Goal: Information Seeking & Learning: Learn about a topic

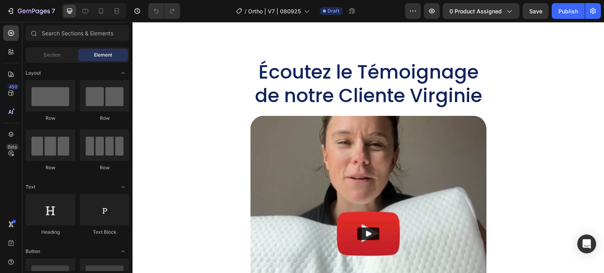
scroll to position [3575, 0]
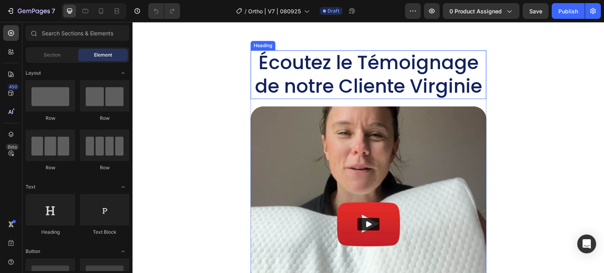
click at [343, 99] on h2 "Écoutez le Témoignage de notre Cliente Virginie" at bounding box center [368, 74] width 236 height 49
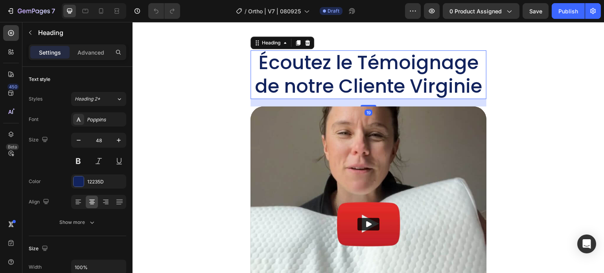
click at [343, 99] on h2 "Écoutez le Témoignage de notre Cliente Virginie" at bounding box center [368, 74] width 236 height 49
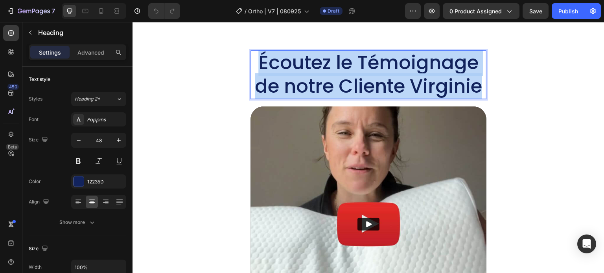
click at [343, 98] on p "Écoutez le Témoignage de notre Cliente Virginie" at bounding box center [368, 74] width 234 height 47
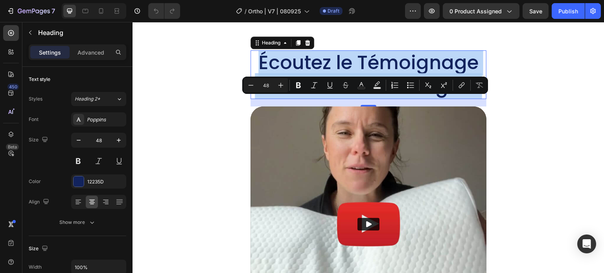
click at [317, 98] on p "Écoutez le Témoignage de notre Cliente Virginie" at bounding box center [368, 74] width 234 height 47
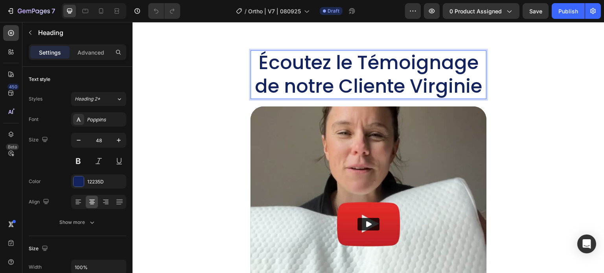
click at [344, 98] on p "Écoutez le Témoignage de notre Cliente Virginie" at bounding box center [368, 74] width 234 height 47
click at [337, 98] on p "Écoutez le Témoignage de notre Cliente Virginie" at bounding box center [368, 74] width 234 height 47
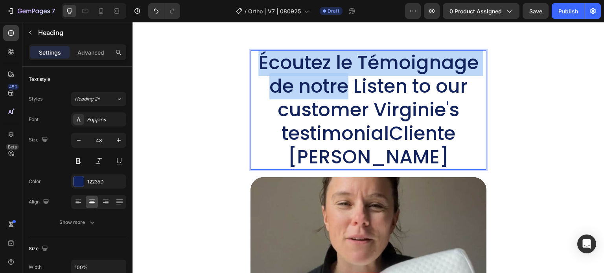
drag, startPoint x: 344, startPoint y: 132, endPoint x: 254, endPoint y: 105, distance: 94.0
click at [254, 105] on p "Écoutez le Témoignage de notre Listen to our customer Virginie's testimonialCli…" at bounding box center [368, 110] width 234 height 118
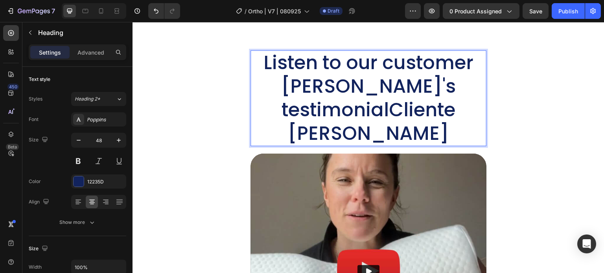
click at [330, 126] on p "Listen to our customer Virginie's testimonialCliente Virginie" at bounding box center [368, 98] width 234 height 94
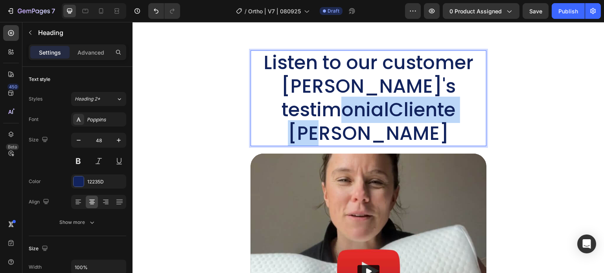
drag, startPoint x: 386, startPoint y: 157, endPoint x: 406, endPoint y: 187, distance: 36.0
click at [406, 145] on p "Listen to our customer Virginie's testimonialCliente Virginie" at bounding box center [368, 98] width 234 height 94
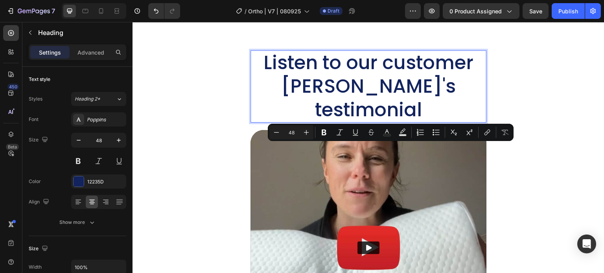
scroll to position [0, 0]
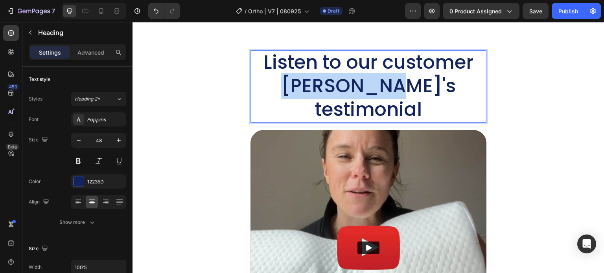
drag, startPoint x: 353, startPoint y: 137, endPoint x: 271, endPoint y: 134, distance: 82.6
click at [271, 121] on p "Listen to our customer Virginie's testimonial" at bounding box center [368, 86] width 234 height 71
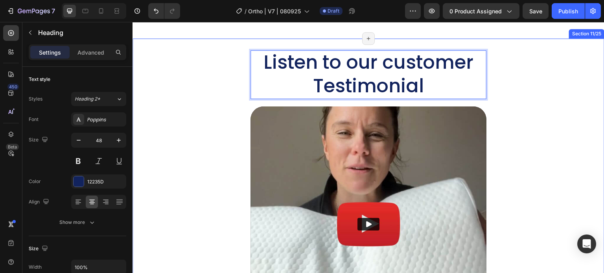
click at [222, 127] on div "Listen to our customer Testimonial Heading 19 Video SEE OUR PACKS Button Free S…" at bounding box center [368, 260] width 456 height 420
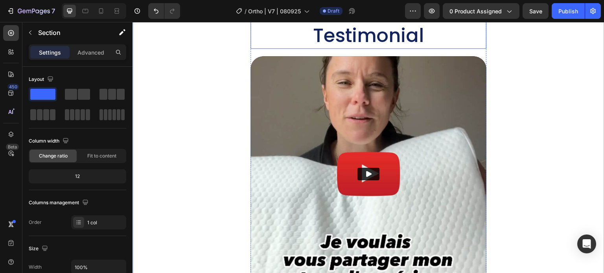
scroll to position [3653, 0]
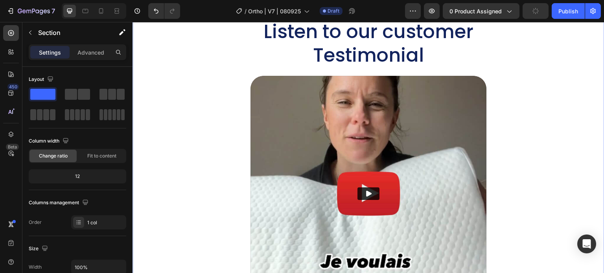
click at [147, 117] on div "Listen to our customer Testimonial Heading Video SEE OUR PACKS Button Free Ship…" at bounding box center [368, 230] width 456 height 420
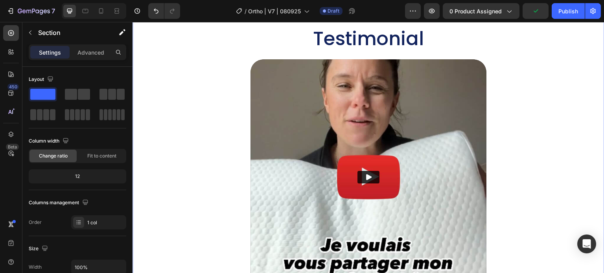
scroll to position [3614, 0]
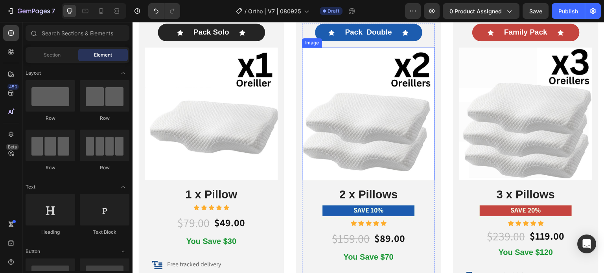
scroll to position [4125, 0]
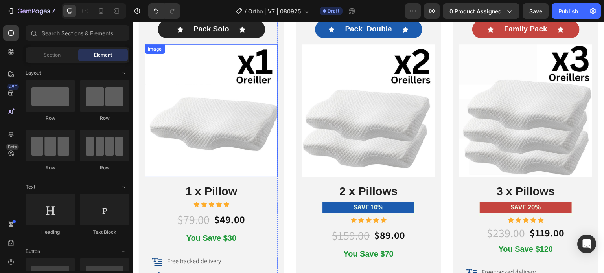
click at [220, 105] on img at bounding box center [211, 110] width 133 height 133
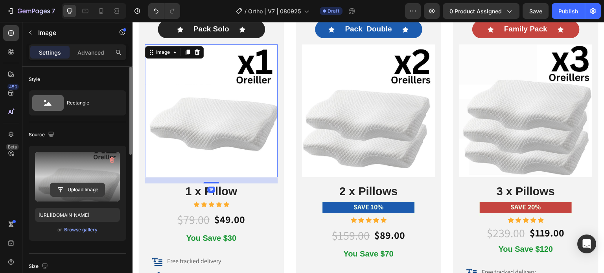
click at [75, 189] on input "file" at bounding box center [77, 189] width 54 height 13
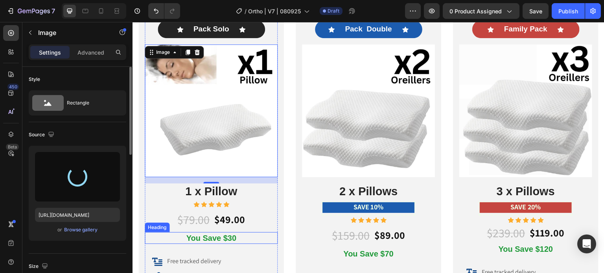
type input "https://cdn.shopify.com/s/files/1/0708/2183/8985/files/gempages_581568797693969…"
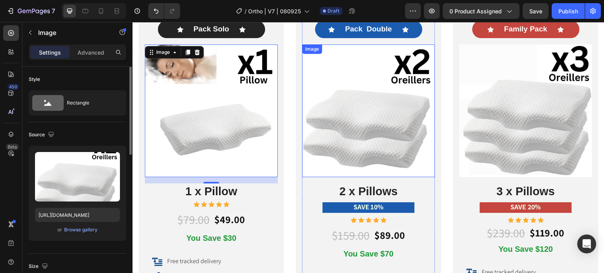
click at [355, 127] on img at bounding box center [368, 110] width 133 height 133
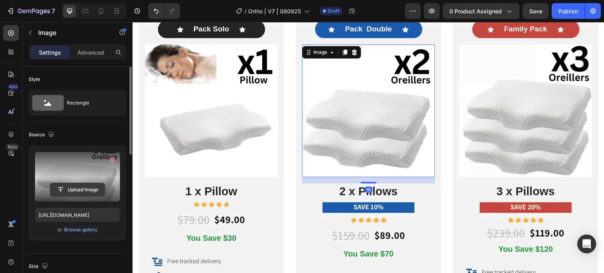
click at [78, 189] on input "file" at bounding box center [77, 189] width 54 height 13
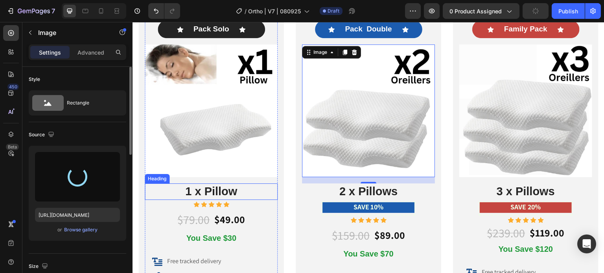
type input "https://cdn.shopify.com/s/files/1/0708/2183/8985/files/gempages_581568797693969…"
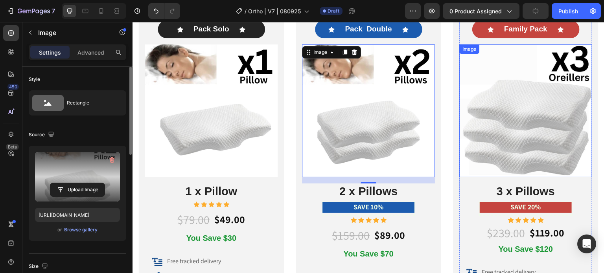
click at [522, 121] on img at bounding box center [525, 110] width 133 height 133
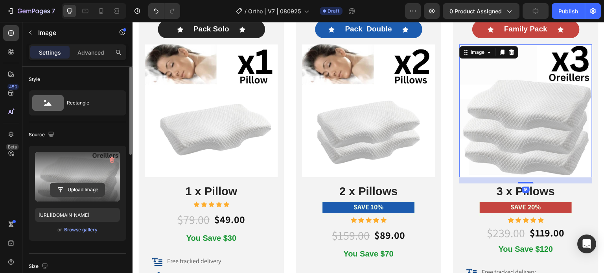
click at [82, 187] on input "file" at bounding box center [77, 189] width 54 height 13
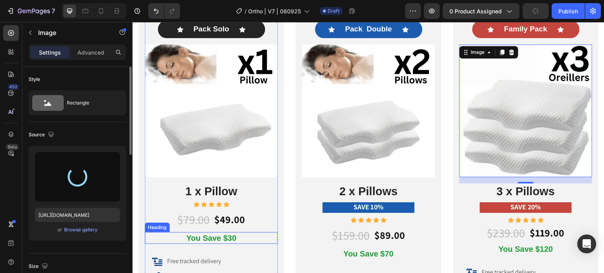
type input "https://cdn.shopify.com/s/files/1/0708/2183/8985/files/gempages_581568797693969…"
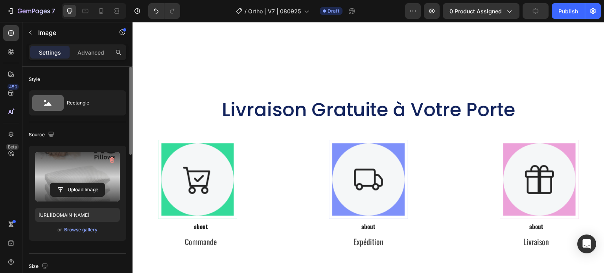
scroll to position [4596, 0]
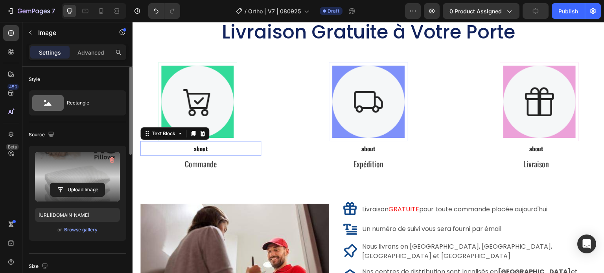
click at [197, 149] on span "about" at bounding box center [201, 148] width 14 height 9
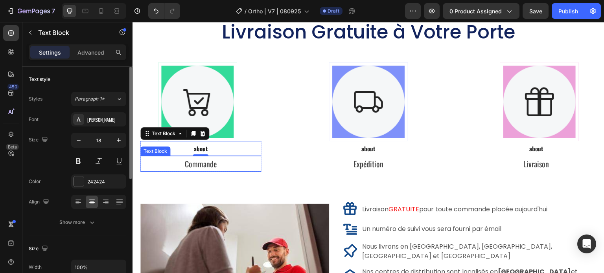
click at [209, 167] on p "Commande" at bounding box center [200, 164] width 119 height 14
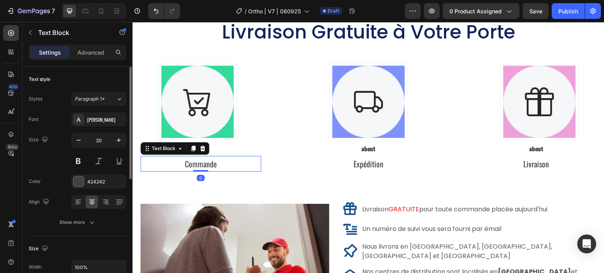
click at [211, 167] on p "Commande" at bounding box center [200, 164] width 119 height 14
click at [211, 166] on p "Commande" at bounding box center [200, 164] width 119 height 14
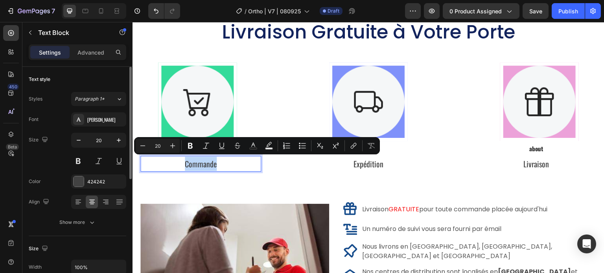
click at [215, 165] on p "Commande" at bounding box center [200, 164] width 119 height 14
drag, startPoint x: 207, startPoint y: 165, endPoint x: 176, endPoint y: 165, distance: 31.0
click at [176, 165] on p "CommandeOrder" at bounding box center [200, 164] width 119 height 14
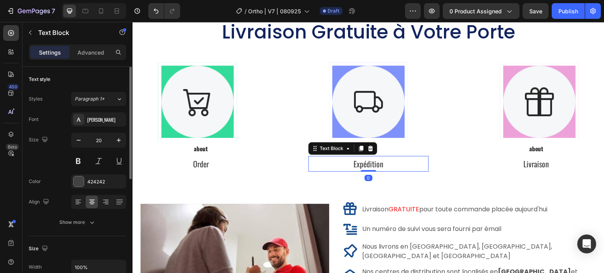
click at [372, 163] on p "Expédition" at bounding box center [368, 164] width 119 height 14
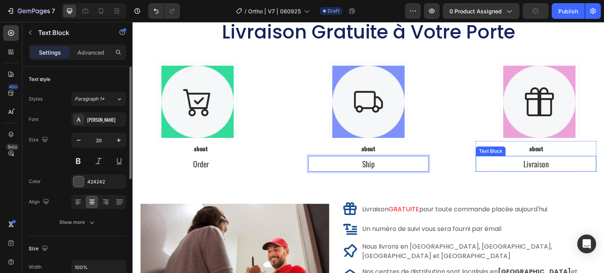
click at [532, 168] on p "Livraison" at bounding box center [535, 164] width 119 height 14
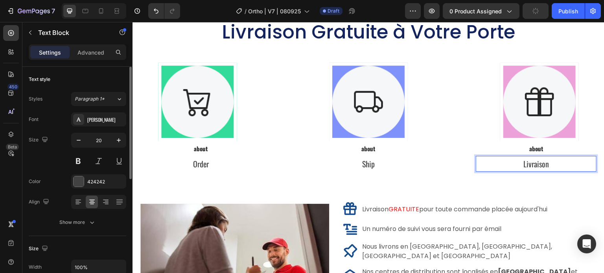
click at [533, 164] on p "Livraison" at bounding box center [535, 164] width 119 height 14
click at [548, 163] on p "Delivered" at bounding box center [535, 164] width 119 height 14
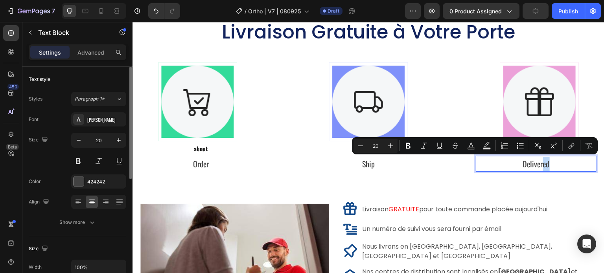
drag, startPoint x: 546, startPoint y: 165, endPoint x: 538, endPoint y: 165, distance: 8.3
click at [538, 165] on p "Delivered" at bounding box center [535, 164] width 119 height 14
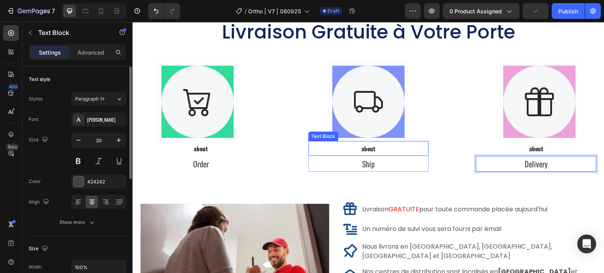
click at [299, 103] on div "Image Row Row Image Row Row Image Row Row Row" at bounding box center [368, 101] width 456 height 79
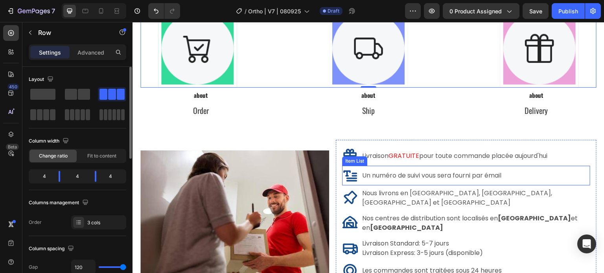
scroll to position [4675, 0]
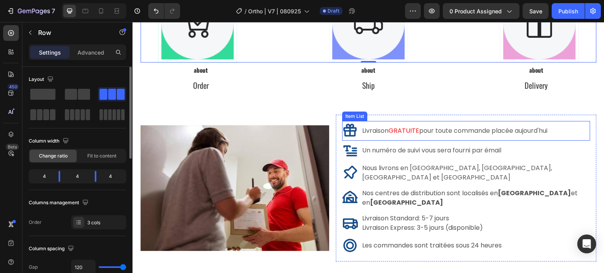
click at [432, 129] on span "pour toute commande placée aujourd'hui" at bounding box center [483, 130] width 128 height 9
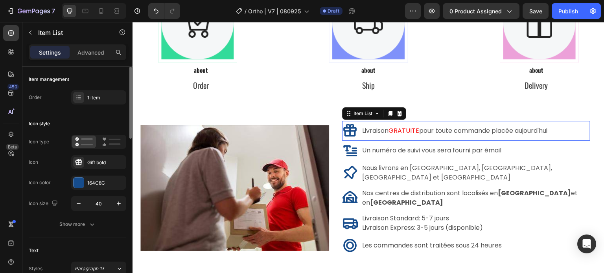
click at [432, 129] on span "pour toute commande placée aujourd'hui" at bounding box center [483, 130] width 128 height 9
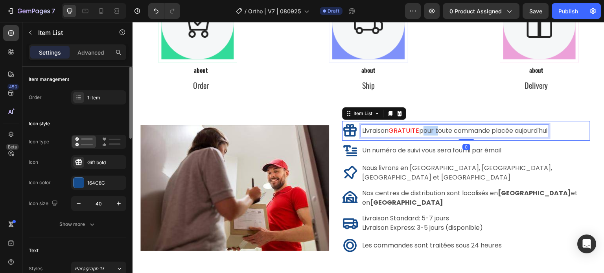
click at [432, 129] on span "pour toute commande placée aujourd'hui" at bounding box center [483, 130] width 128 height 9
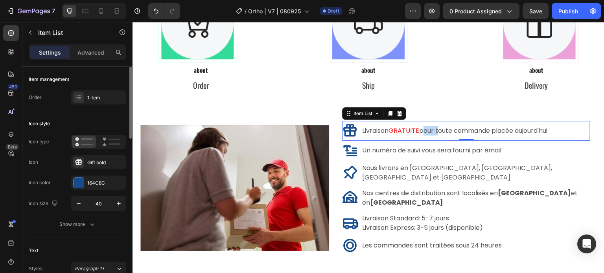
click at [437, 135] on span "pour toute commande placée aujourd'hui" at bounding box center [483, 130] width 128 height 9
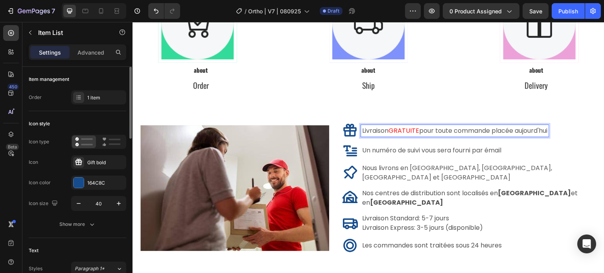
click at [498, 134] on span "pour toute commande placée aujourd'hui" at bounding box center [483, 130] width 128 height 9
click at [548, 132] on div "Livraison GRATUITE pour toute commande placée aujourd'hui" at bounding box center [454, 131] width 187 height 12
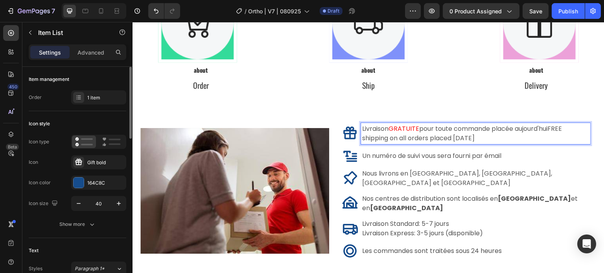
scroll to position [4673, 0]
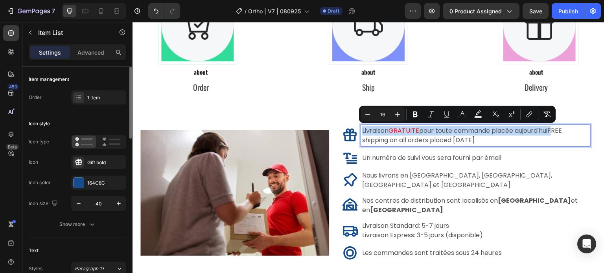
drag, startPoint x: 553, startPoint y: 131, endPoint x: 362, endPoint y: 130, distance: 190.6
click at [362, 130] on p "Livraison GRATUITE pour toute commande placée aujourd'huiFREE shipping on all o…" at bounding box center [475, 135] width 227 height 19
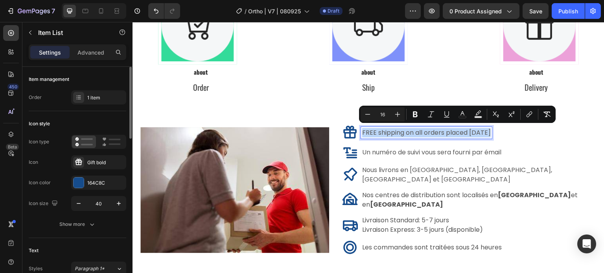
scroll to position [4675, 0]
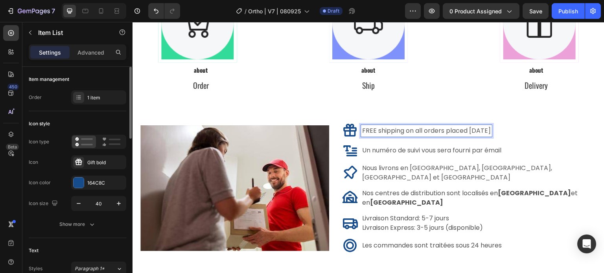
click at [387, 134] on span "FREE shipping on all orders placed today" at bounding box center [426, 130] width 129 height 9
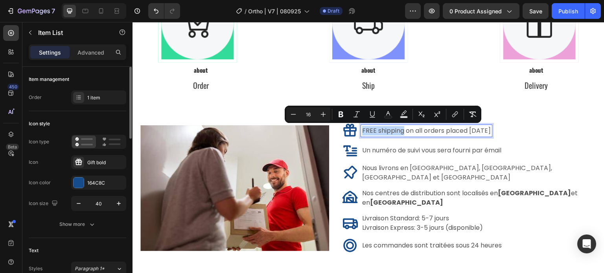
drag, startPoint x: 402, startPoint y: 134, endPoint x: 359, endPoint y: 133, distance: 43.2
click at [359, 133] on div "FREE shipping on all orders placed today" at bounding box center [417, 131] width 150 height 16
click at [387, 114] on icon "Editor contextual toolbar" at bounding box center [388, 114] width 8 height 8
type input "575757"
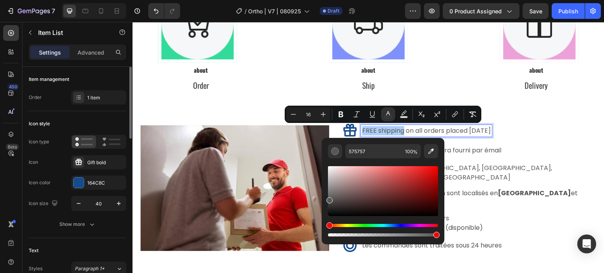
click at [430, 175] on div "Editor contextual toolbar" at bounding box center [383, 191] width 110 height 50
type input "D11010"
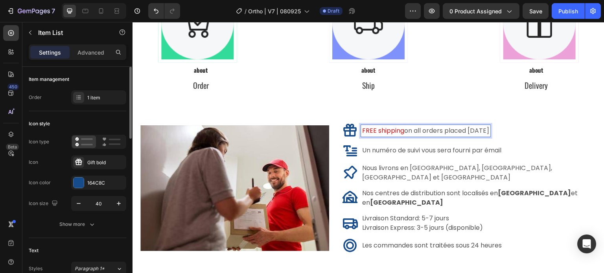
click at [485, 130] on span "on all orders placed today" at bounding box center [446, 130] width 85 height 9
click at [486, 130] on span "on all orders placed today" at bounding box center [446, 130] width 85 height 9
click at [488, 130] on span "on all orders placed today" at bounding box center [446, 130] width 85 height 9
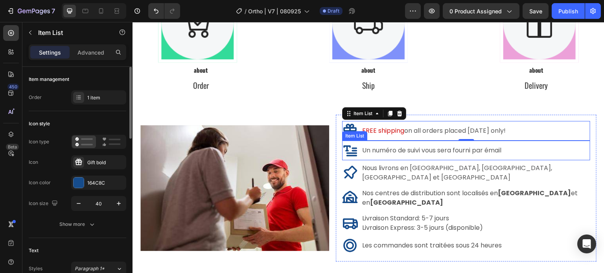
click at [435, 149] on p "Un numéro de suivi vous sera fourni par émail" at bounding box center [431, 150] width 139 height 9
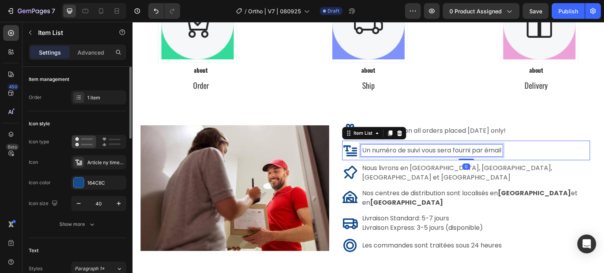
click at [507, 151] on div "Un numéro de suivi vous sera fourni par émail" at bounding box center [466, 151] width 248 height 16
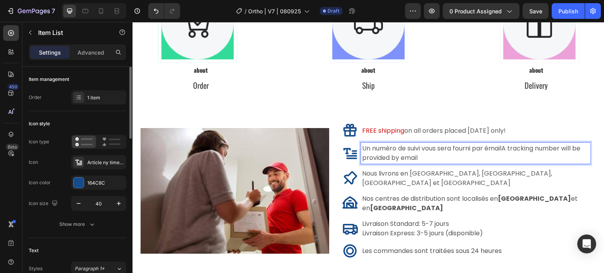
scroll to position [4672, 0]
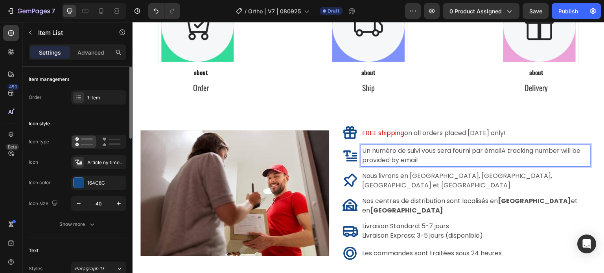
click at [503, 152] on p "Un numéro de suivi vous sera fourni par émailA tracking number will be provided…" at bounding box center [475, 155] width 227 height 19
drag, startPoint x: 503, startPoint y: 151, endPoint x: 361, endPoint y: 151, distance: 141.5
click at [361, 151] on div "Un numéro de suivi vous sera fourni par émailA tracking number will be provided…" at bounding box center [475, 155] width 229 height 21
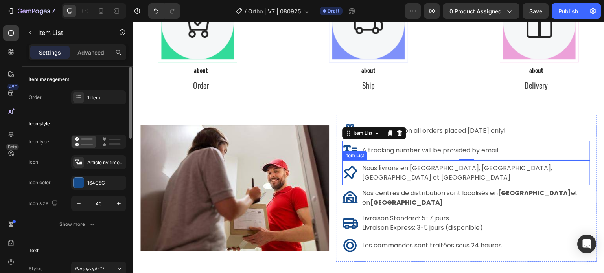
click at [396, 173] on p "Nous livrons en France, Belgique, Luxembourg et Suisse" at bounding box center [475, 172] width 227 height 19
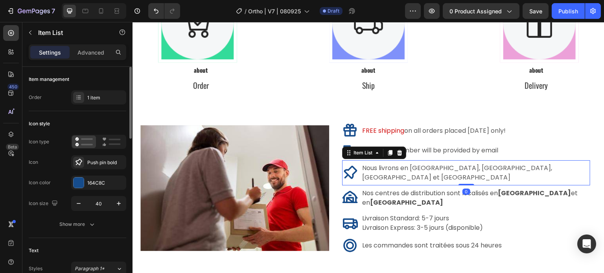
click at [540, 167] on div "Nous livrons en France, Belgique, Luxembourg et Suisse" at bounding box center [466, 172] width 248 height 21
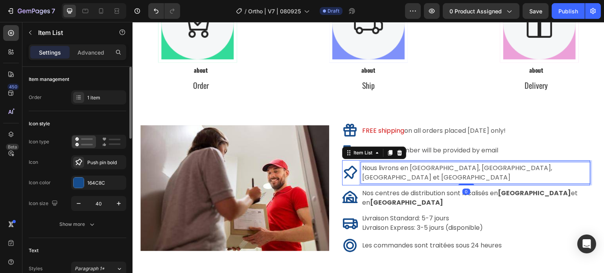
click at [531, 171] on p "Nous livrons en France, Belgique, Luxembourg et Suisse" at bounding box center [475, 172] width 227 height 19
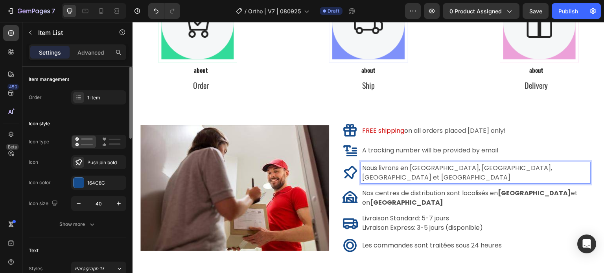
click at [533, 171] on p "Nous livrons en France, Belgique, Luxembourg et Suisse" at bounding box center [475, 172] width 227 height 19
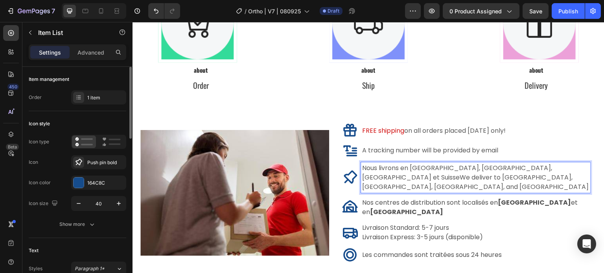
scroll to position [4673, 0]
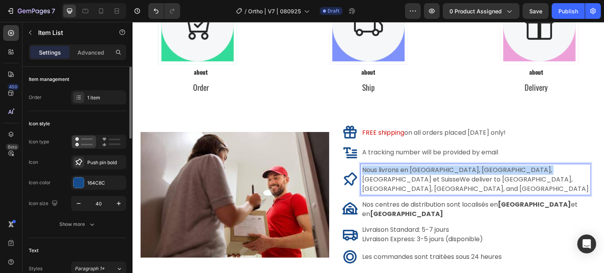
drag, startPoint x: 532, startPoint y: 171, endPoint x: 353, endPoint y: 171, distance: 179.2
click at [353, 171] on div "Nous livrons en France, Belgique, Luxembourg et SuisseWe deliver to France, Bel…" at bounding box center [466, 179] width 248 height 31
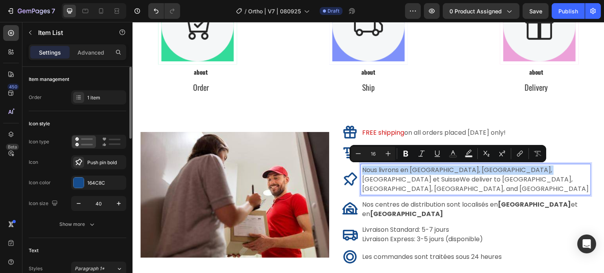
scroll to position [4675, 0]
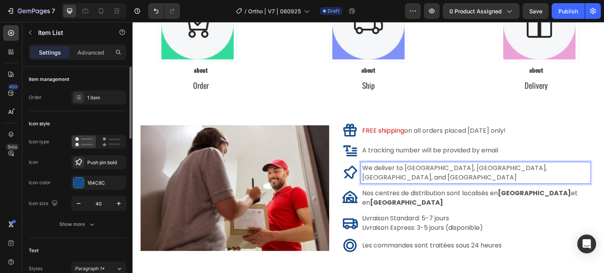
click at [450, 170] on p "We deliver to France, Belgium, Luxembourg, and Switzerland" at bounding box center [475, 172] width 227 height 19
click at [409, 167] on p "We deliver to France, Belgium, Luxembourg, and Switzerland" at bounding box center [475, 172] width 227 height 19
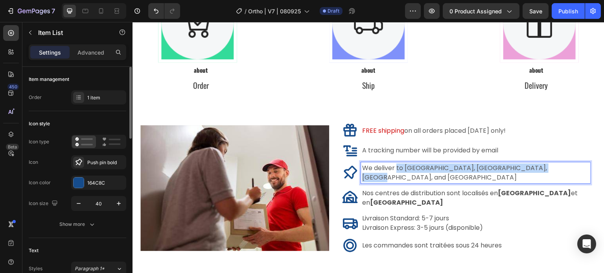
drag, startPoint x: 396, startPoint y: 170, endPoint x: 551, endPoint y: 171, distance: 154.4
click at [551, 171] on div "We deliver to France, Belgium, Luxembourg, and Switzerland" at bounding box center [466, 172] width 248 height 21
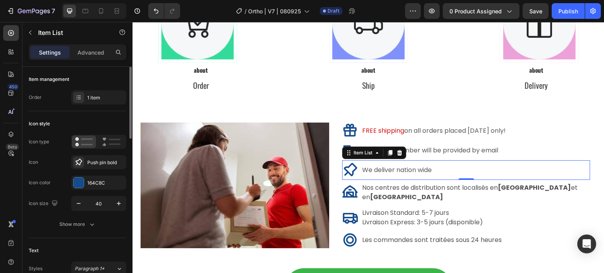
click at [444, 170] on div "We deliver nation wide" at bounding box center [466, 170] width 248 height 16
click at [434, 170] on div "We deliver nation wide" at bounding box center [466, 170] width 248 height 16
click at [406, 170] on p "We deliver nation wide" at bounding box center [397, 169] width 70 height 9
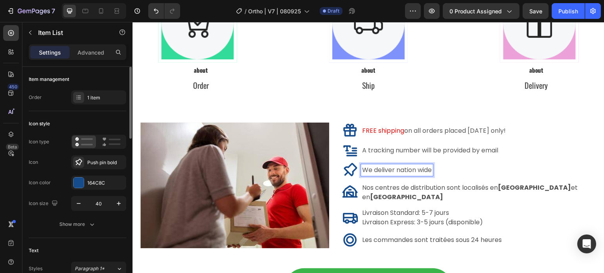
click at [364, 169] on p "We deliver nation wide" at bounding box center [397, 169] width 70 height 9
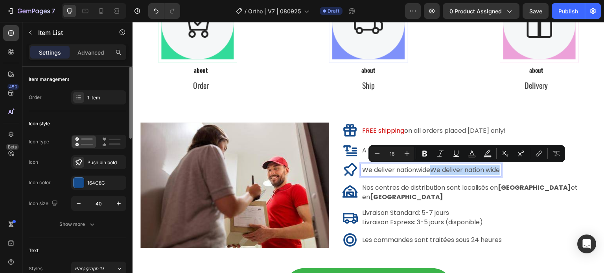
drag, startPoint x: 501, startPoint y: 172, endPoint x: 430, endPoint y: 173, distance: 71.1
click at [430, 173] on p "We deliver nationwideWe deliver nation wide" at bounding box center [431, 169] width 138 height 9
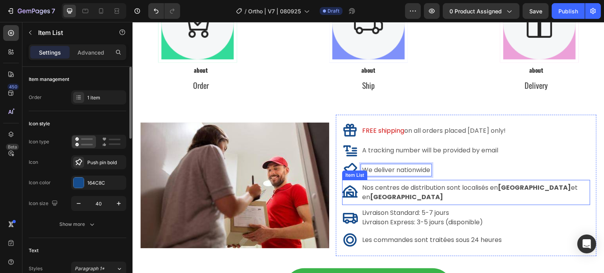
click at [429, 193] on span "Nos centres de distribution sont localisés en France et en Allemagne" at bounding box center [469, 192] width 215 height 18
click at [419, 190] on span "Nos centres de distribution sont localisés en France et en Allemagne" at bounding box center [469, 192] width 215 height 18
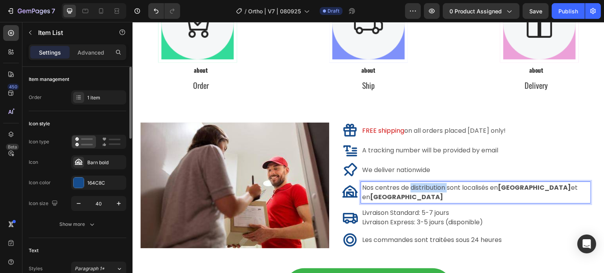
click at [419, 190] on span "Nos centres de distribution sont localisés en France et en Allemagne" at bounding box center [469, 192] width 215 height 18
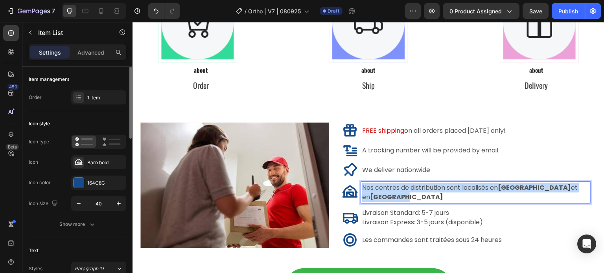
click at [419, 190] on span "Nos centres de distribution sont localisés en France et en Allemagne" at bounding box center [469, 192] width 215 height 18
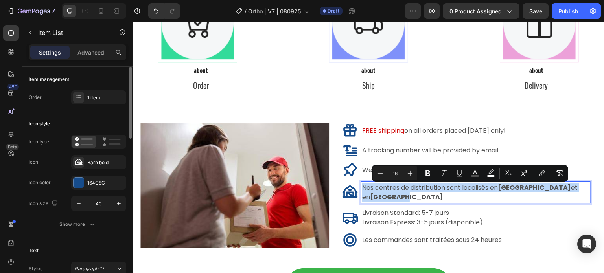
click at [393, 192] on span "Nos centres de distribution sont localisés en France et en Allemagne" at bounding box center [469, 192] width 215 height 18
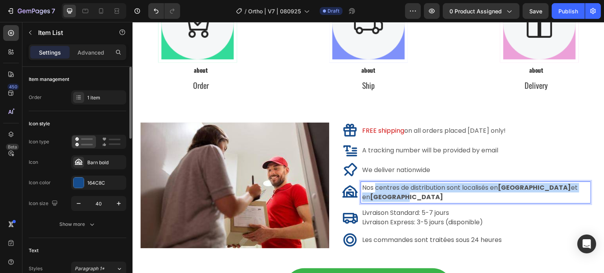
drag, startPoint x: 375, startPoint y: 190, endPoint x: 578, endPoint y: 198, distance: 203.7
click at [578, 198] on div "Nos centres de distribution sont localisés en France et en Allemagne" at bounding box center [466, 192] width 248 height 25
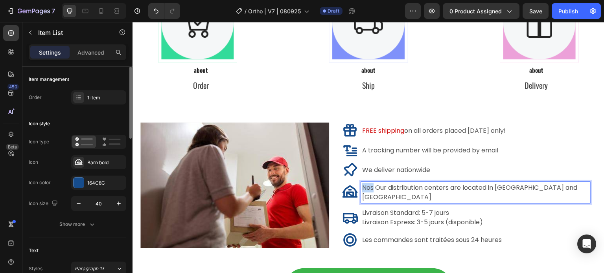
drag, startPoint x: 374, startPoint y: 190, endPoint x: 362, endPoint y: 190, distance: 11.4
click at [362, 190] on span "Nos Our distribution centers are located in France and Germany" at bounding box center [469, 192] width 215 height 18
click at [487, 190] on span "Our distribution centers are located in France and Germany" at bounding box center [463, 192] width 202 height 18
click at [482, 190] on span "Our distribution centers are located in France and Germany" at bounding box center [463, 192] width 202 height 18
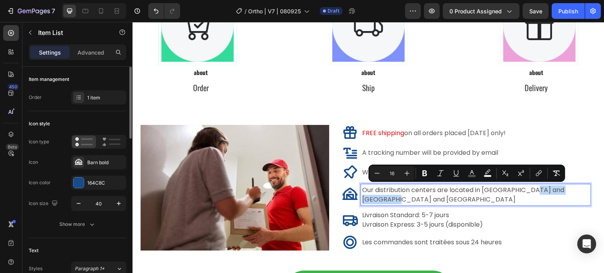
drag, startPoint x: 487, startPoint y: 198, endPoint x: 536, endPoint y: 190, distance: 49.7
click at [536, 190] on p "Our distribution centers are located in USA and CanadaFrance and Germany" at bounding box center [475, 194] width 227 height 19
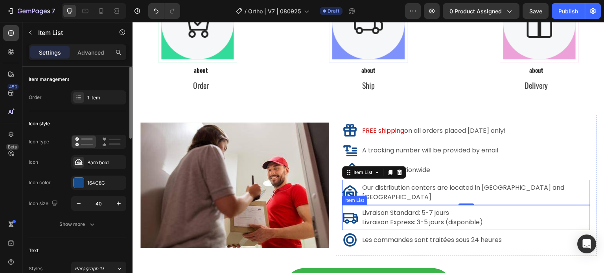
drag, startPoint x: 379, startPoint y: 212, endPoint x: 381, endPoint y: 207, distance: 4.7
click at [379, 218] on p "Livraison Express: 3-5 jours (disponible)" at bounding box center [422, 222] width 121 height 9
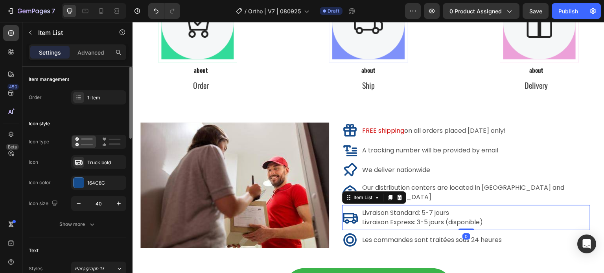
click at [382, 208] on span "Livraison Standard: 5-7 jours" at bounding box center [405, 212] width 87 height 9
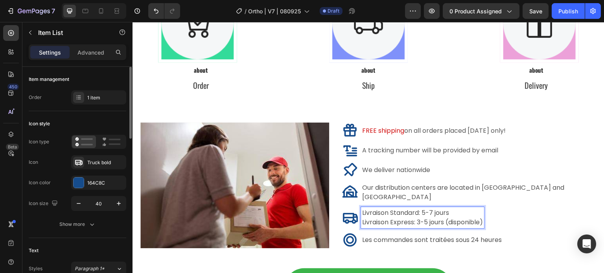
click at [364, 208] on span "Livraison Standard: 5-7 jours" at bounding box center [405, 212] width 87 height 9
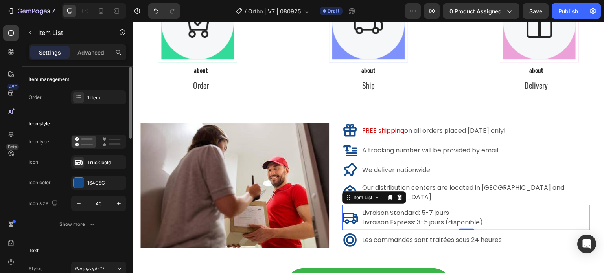
click at [378, 208] on span "Livraison Standard: 5-7 jours" at bounding box center [405, 212] width 87 height 9
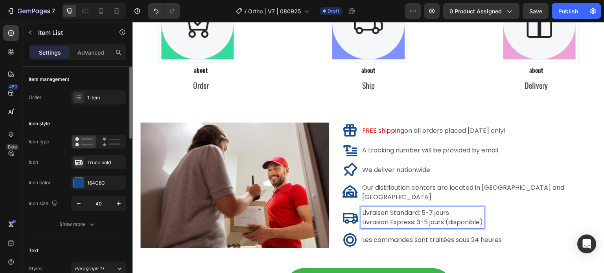
click at [364, 208] on span "Livraison Standard: 5-7 jours" at bounding box center [405, 212] width 87 height 9
click at [363, 208] on span "Livraison Standard: 5-7 jours" at bounding box center [405, 212] width 87 height 9
click at [424, 208] on span "Standard Delivery: 5-7 daysLivraison Standard: 5-7 jours" at bounding box center [448, 212] width 173 height 9
click at [444, 208] on span "Standard Delivery: 5-7 daysLivraison Standard: 5-7 jours" at bounding box center [448, 212] width 173 height 9
drag, startPoint x: 451, startPoint y: 207, endPoint x: 536, endPoint y: 205, distance: 85.7
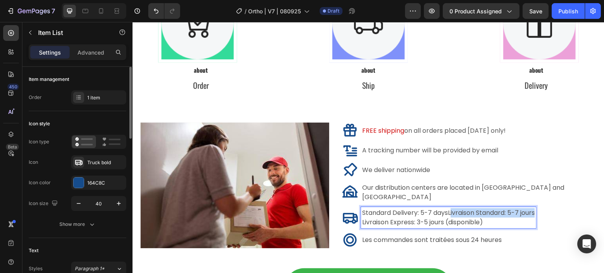
click at [534, 208] on span "Standard Delivery: 5-7 daysLivraison Standard: 5-7 jours" at bounding box center [448, 212] width 173 height 9
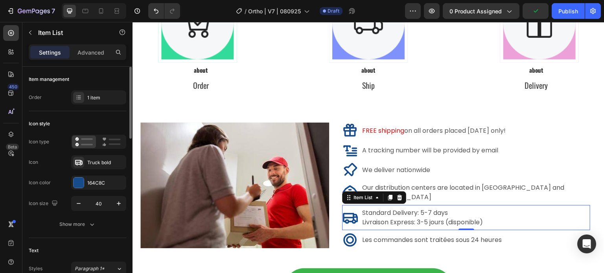
click at [389, 218] on span "Livraison Express: 3-5 jours (disponible)" at bounding box center [422, 222] width 121 height 9
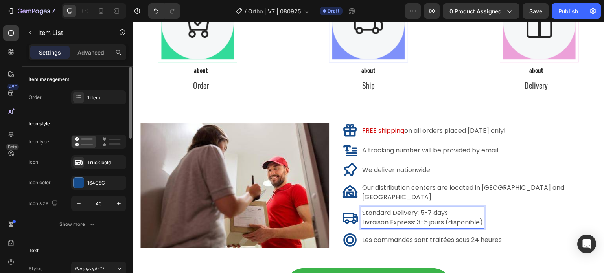
click at [360, 218] on div "Standard Delivery: 5-7 days Livraison Express: 3-5 jours (disponible)" at bounding box center [413, 217] width 142 height 21
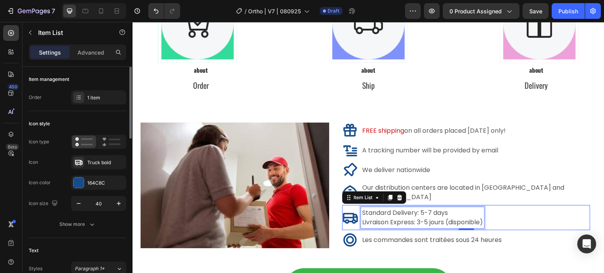
click at [364, 218] on span "Livraison Express: 3-5 jours (disponible)" at bounding box center [422, 222] width 121 height 9
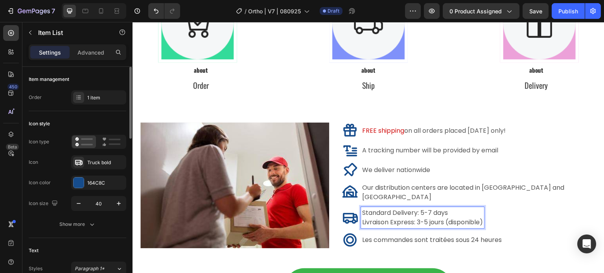
click at [363, 218] on span "Livraison Express: 3-5 jours (disponible)" at bounding box center [422, 222] width 121 height 9
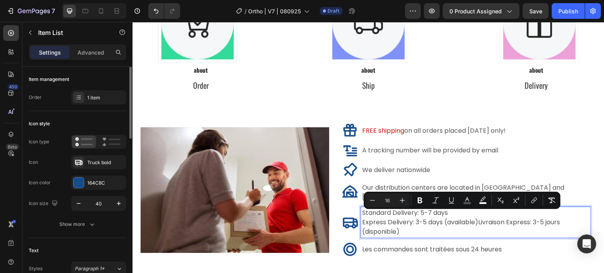
drag, startPoint x: 403, startPoint y: 222, endPoint x: 479, endPoint y: 219, distance: 75.9
click at [479, 219] on p "Express Delivery: 3-5 days (available)Livraison Express: 3-5 jours (disponible)" at bounding box center [475, 227] width 227 height 19
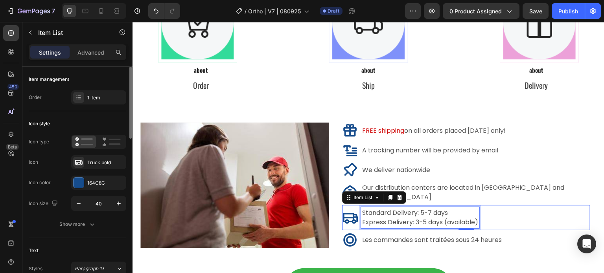
click at [435, 222] on div "Standard Delivery: 5-7 days Express Delivery: 3-5 days (available)" at bounding box center [420, 217] width 118 height 21
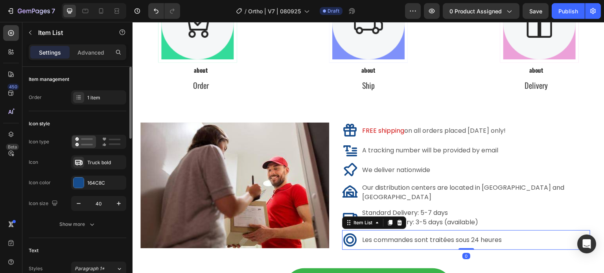
click at [450, 235] on span "Les commandes sont traitées sous 24 heures" at bounding box center [432, 239] width 140 height 9
click at [501, 235] on span "Les commandes sont traitées sous 24 heures" at bounding box center [432, 239] width 140 height 9
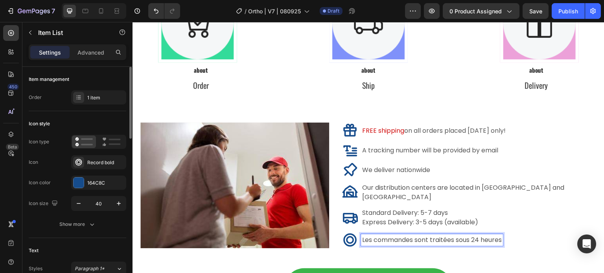
click at [503, 235] on div "Les commandes sont traitées sous 24 heures" at bounding box center [432, 240] width 142 height 12
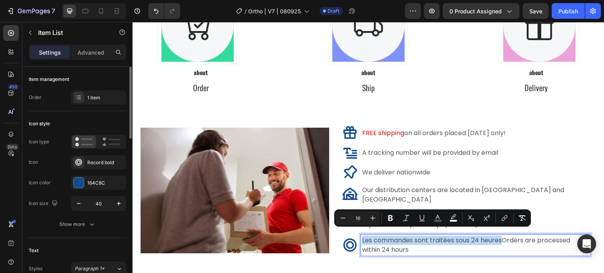
drag, startPoint x: 503, startPoint y: 235, endPoint x: 363, endPoint y: 237, distance: 139.9
click at [363, 237] on span "Les commandes sont traitées sous 24 heuresOrders are processed within 24 hours" at bounding box center [466, 245] width 208 height 18
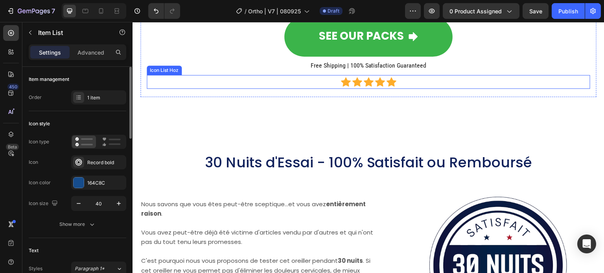
scroll to position [4950, 0]
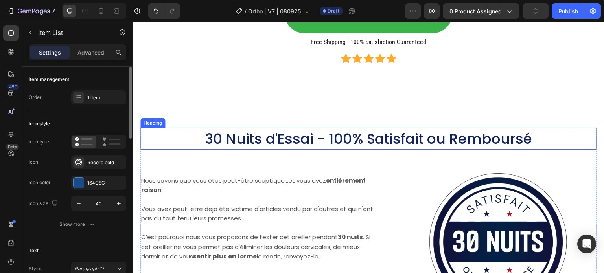
drag, startPoint x: 297, startPoint y: 135, endPoint x: 317, endPoint y: 137, distance: 20.1
click at [297, 135] on span "30 Nuits d'Essai - 100% Satisfait ou Remboursé" at bounding box center [368, 139] width 327 height 20
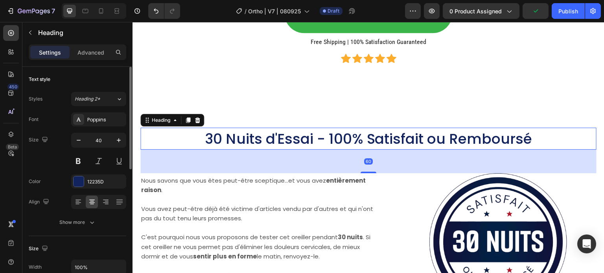
click at [533, 137] on h2 "30 Nuits d'Essai - 100% Satisfait ou Remboursé" at bounding box center [368, 139] width 456 height 22
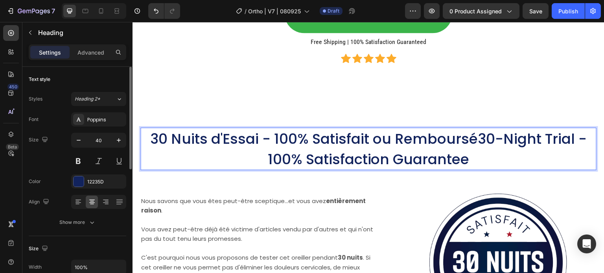
click at [495, 132] on span "30 Nuits d'Essai - 100% Satisfait ou Remboursé30-Night Trial - 100% Satisfactio…" at bounding box center [368, 149] width 436 height 40
click at [539, 130] on span "30 Nuits d'Essai - 100% Satisfait ou Remboursé30-Night Trial - 100% Satisfactio…" at bounding box center [368, 149] width 436 height 40
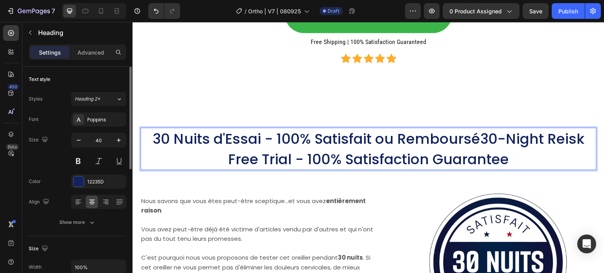
click at [561, 130] on span "30 Nuits d'Essai - 100% Satisfait ou Remboursé30-Night Reisk Free Trial - 100% …" at bounding box center [367, 149] width 431 height 40
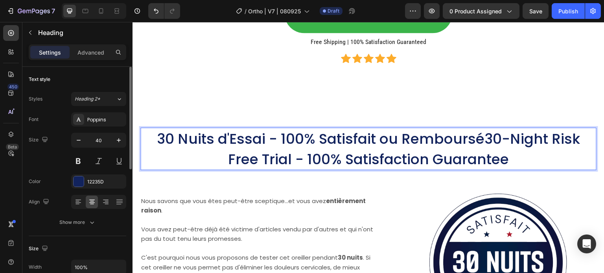
click at [476, 131] on span "30 Nuits d'Essai - 100% Satisfait ou Remboursé30-Night Risk Free Trial - 100% S…" at bounding box center [368, 149] width 423 height 40
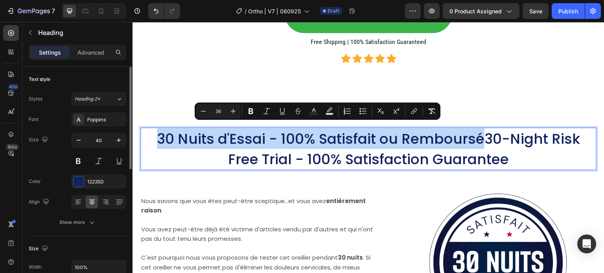
drag, startPoint x: 479, startPoint y: 132, endPoint x: 159, endPoint y: 126, distance: 320.3
click at [157, 129] on span "30 Nuits d'Essai - 100% Satisfait ou Remboursé30-Night Risk Free Trial - 100% S…" at bounding box center [368, 149] width 423 height 40
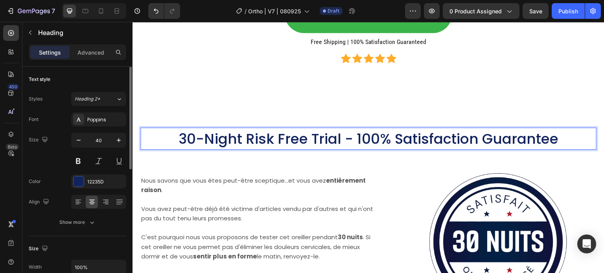
click at [324, 129] on span "30-Night Risk Free Trial - 100% Satisfaction Guarantee" at bounding box center [368, 139] width 380 height 20
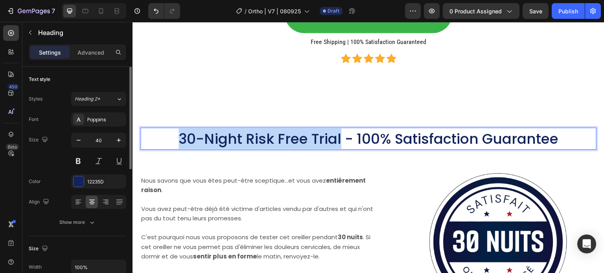
drag, startPoint x: 332, startPoint y: 133, endPoint x: 175, endPoint y: 132, distance: 157.2
click at [178, 132] on span "30-Night Risk Free Trial - 100% Satisfaction Guarantee" at bounding box center [368, 139] width 380 height 20
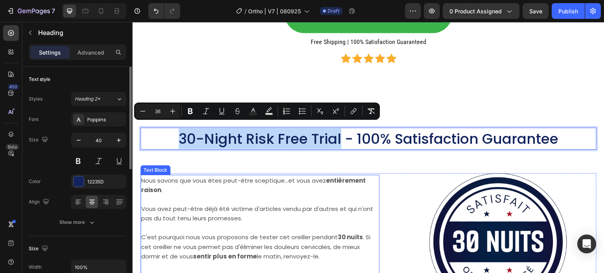
copy span "30-Night Risk Free Trial"
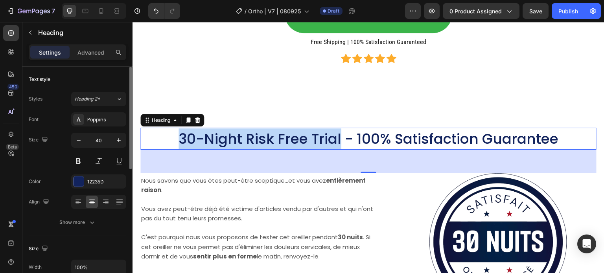
click at [193, 138] on span "30-Night Risk Free Trial - 100% Satisfaction Guarantee" at bounding box center [368, 139] width 380 height 20
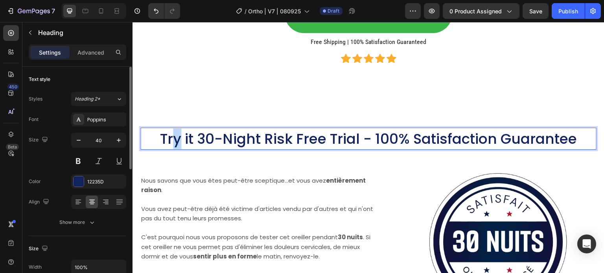
click at [174, 137] on span "Try it 30-Night Risk Free Trial - 100% Satisfaction Guarantee" at bounding box center [368, 139] width 417 height 20
click at [179, 131] on span "Try it 30-Night Risk Free Trial - 100% Satisfaction Guarantee" at bounding box center [368, 139] width 417 height 20
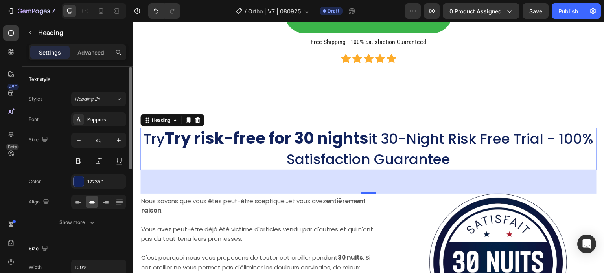
click at [411, 136] on span "it 30-Night Risk Free Trial - 100% Satisfaction Guarantee" at bounding box center [439, 149] width 307 height 40
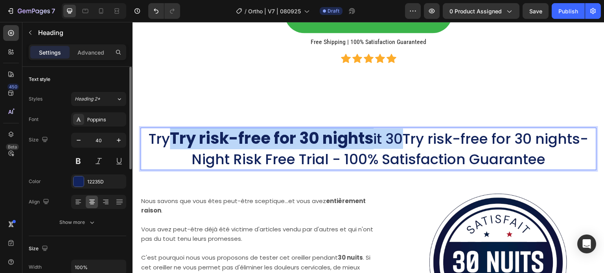
drag, startPoint x: 400, startPoint y: 131, endPoint x: 167, endPoint y: 129, distance: 233.0
click at [167, 131] on p "Try Try risk-free for 30 nights it 30Try risk-free for 30 nights-Night Risk Fre…" at bounding box center [368, 149] width 454 height 41
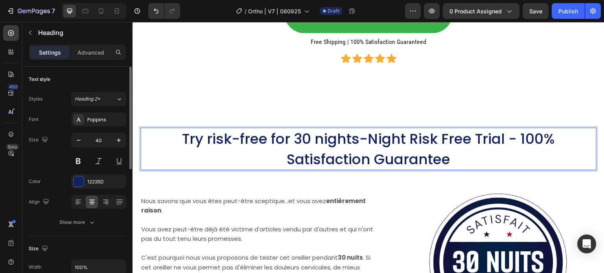
click at [387, 130] on span "Try risk-free for 30 nights-Night Risk Free Trial - 100% Satisfaction Guarantee" at bounding box center [368, 149] width 373 height 40
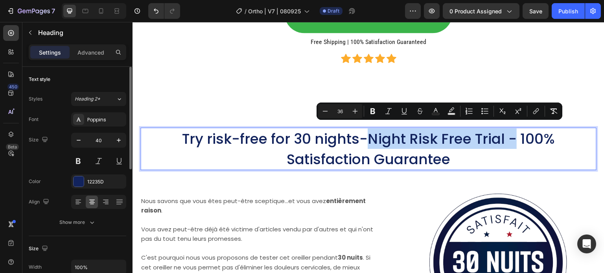
drag, startPoint x: 515, startPoint y: 130, endPoint x: 367, endPoint y: 131, distance: 148.5
click at [367, 131] on span "Try risk-free for 30 nights-Night Risk Free Trial - 100% Satisfaction Guarantee" at bounding box center [368, 149] width 373 height 40
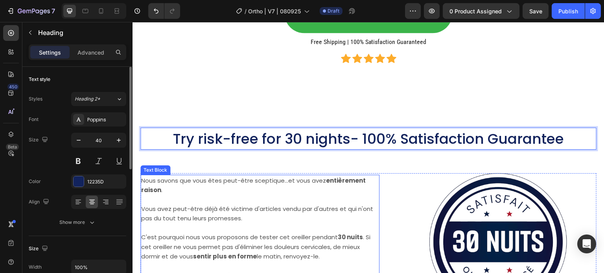
scroll to position [4989, 0]
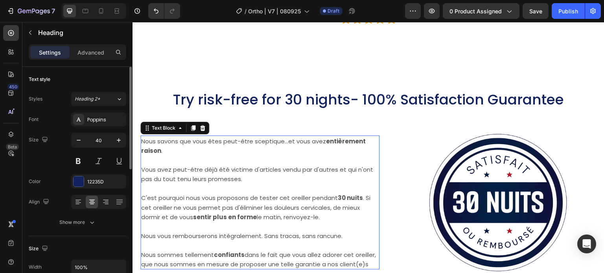
click at [166, 156] on p at bounding box center [259, 160] width 237 height 9
click at [152, 137] on span "Nous savons que vous êtes peut-être sceptique...et vous avez entièrement raison…" at bounding box center [253, 146] width 224 height 18
click at [145, 137] on span "Nous savons que vous êtes peut-être sceptique...et vous avez entièrement raison…" at bounding box center [253, 146] width 224 height 18
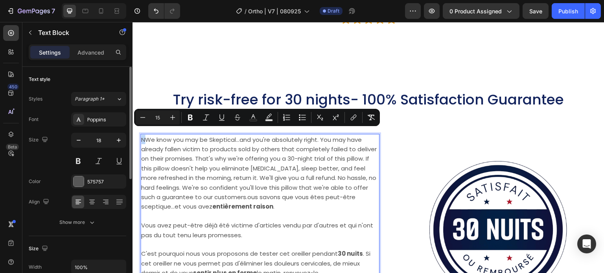
drag, startPoint x: 146, startPoint y: 137, endPoint x: 141, endPoint y: 136, distance: 5.6
click at [141, 136] on span "NWe know you may be Skeptical...and you're absolutely right. You may have alrea…" at bounding box center [258, 173] width 235 height 75
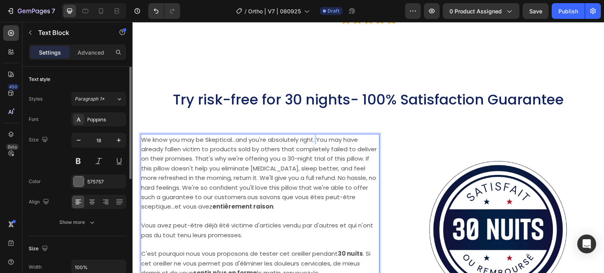
click at [316, 136] on span "We know you may be Skeptical...and you're absolutely right. You may have alread…" at bounding box center [258, 173] width 235 height 75
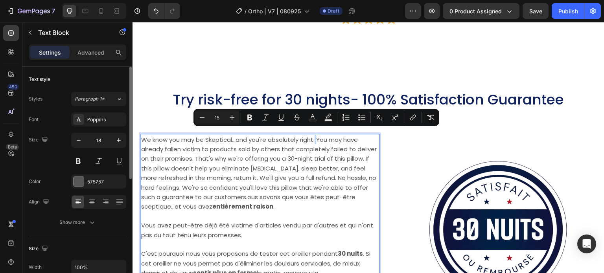
click at [317, 136] on span "We know you may be Skeptical...and you're absolutely right. You may have alread…" at bounding box center [258, 173] width 235 height 75
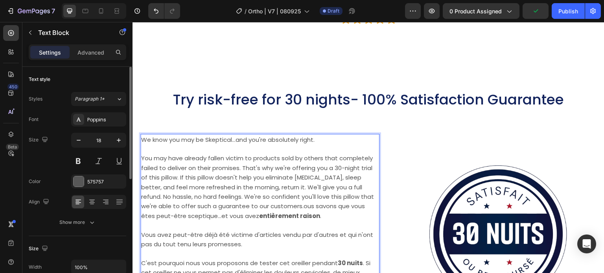
click at [245, 163] on span "You may have already fallen victim to products sold by others that completely f…" at bounding box center [257, 187] width 233 height 66
click at [243, 162] on span "You may have already fallen victim to products sold by others that completely f…" at bounding box center [257, 187] width 233 height 66
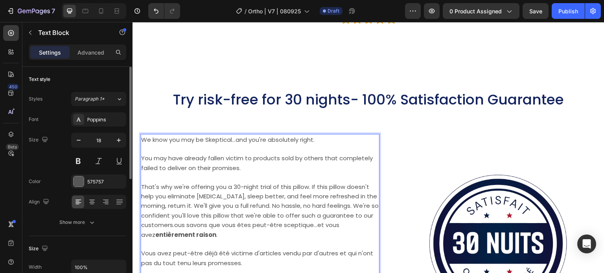
click at [239, 183] on span "That's why we're offering you a 30-night trial of this pillow. If this pillow d…" at bounding box center [259, 211] width 237 height 56
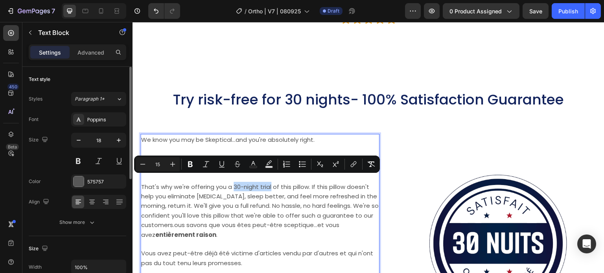
drag, startPoint x: 233, startPoint y: 180, endPoint x: 270, endPoint y: 180, distance: 37.3
click at [270, 183] on span "That's why we're offering you a 30-night trial of this pillow. If this pillow d…" at bounding box center [259, 211] width 237 height 56
click at [190, 165] on icon "Editor contextual toolbar" at bounding box center [190, 164] width 8 height 8
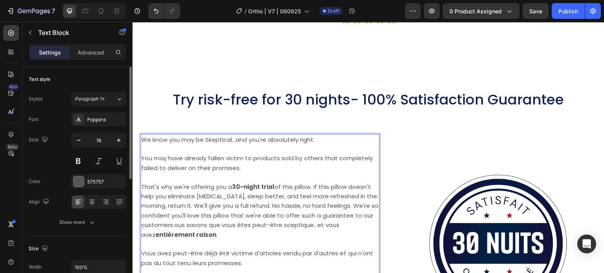
click at [277, 194] on span "That's why we're offering you a 30-night trial of this pillow. If this pillow d…" at bounding box center [259, 211] width 237 height 56
click at [195, 200] on span "That's why we're offering you a 30-night trial of this pillow. If this pillow d…" at bounding box center [259, 211] width 237 height 56
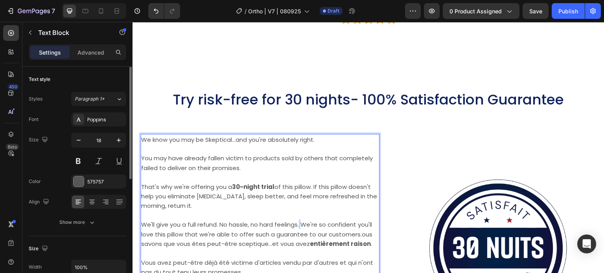
click at [301, 220] on span "We'll give you a full refund. No hassle, no hard feelings. We're so confident y…" at bounding box center [256, 234] width 231 height 28
click at [303, 220] on span "We'll give you a full refund. No hassle, no hard feelings. We're so confident y…" at bounding box center [256, 234] width 231 height 28
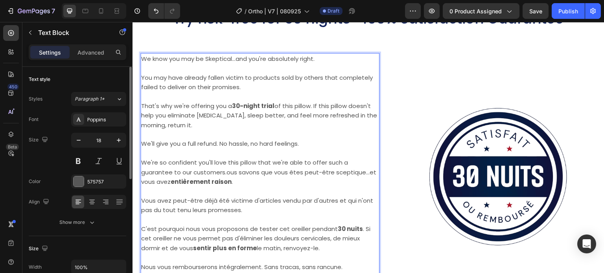
scroll to position [5068, 0]
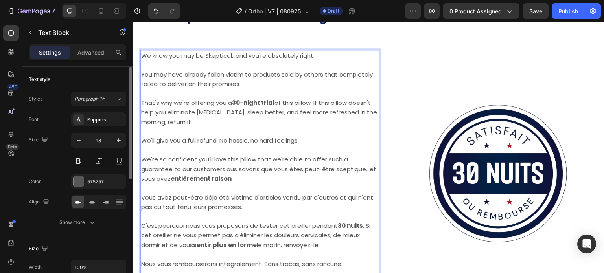
click at [295, 172] on span "We're so confident you'll love this pillow that we're able to offer such a guar…" at bounding box center [258, 169] width 235 height 28
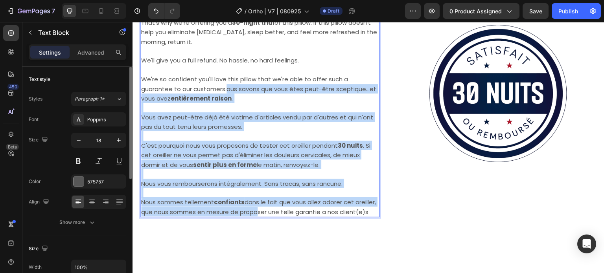
scroll to position [5186, 0]
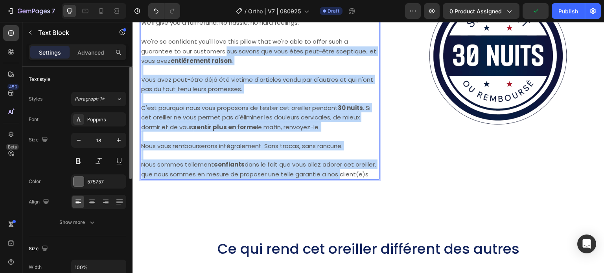
drag, startPoint x: 227, startPoint y: 168, endPoint x: 362, endPoint y: 174, distance: 135.7
click at [362, 174] on div "We know you may be Skeptical...and you're absolutely right. You may have alread…" at bounding box center [259, 56] width 239 height 248
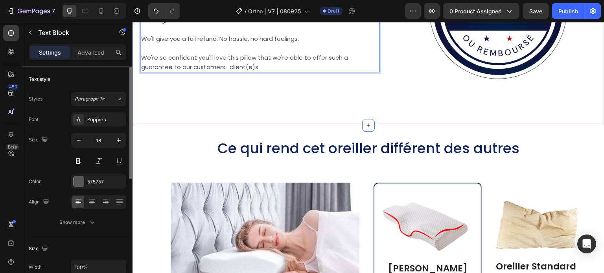
scroll to position [5113, 0]
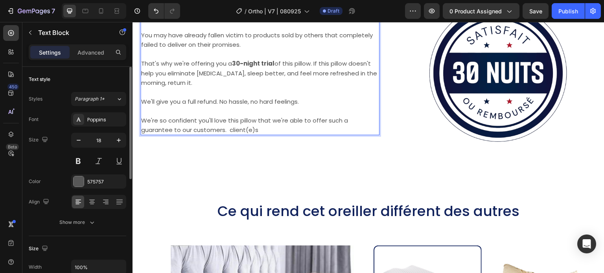
click at [272, 110] on p "Rich Text Editor. Editing area: main" at bounding box center [259, 110] width 237 height 9
drag, startPoint x: 266, startPoint y: 126, endPoint x: 226, endPoint y: 126, distance: 40.5
click at [226, 126] on p "We're so confident you'll love this pillow that we're able to offer such a guar…" at bounding box center [259, 125] width 237 height 19
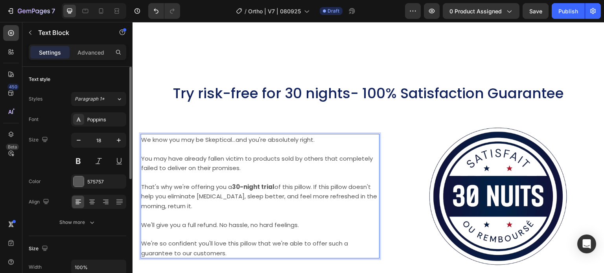
click at [222, 154] on span "You may have already fallen victim to products sold by others that completely f…" at bounding box center [256, 163] width 231 height 18
click at [200, 155] on span "You may have already fallen victim to products sold by others that completely f…" at bounding box center [256, 163] width 231 height 18
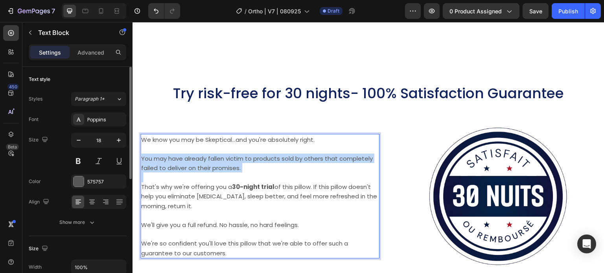
click at [200, 155] on span "You may have already fallen victim to products sold by others that completely f…" at bounding box center [256, 163] width 231 height 18
click at [237, 163] on span "You may have already fallen victim to products sold by others that completely f…" at bounding box center [256, 163] width 231 height 18
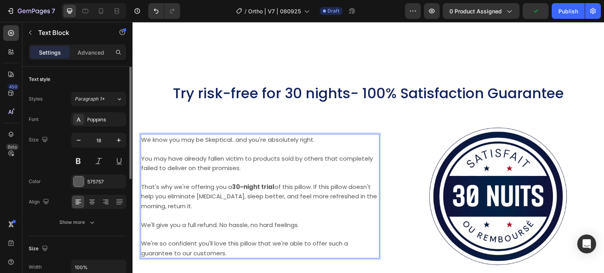
click at [288, 183] on span "That's why we're offering you a 30-night trial of this pillow. If this pillow d…" at bounding box center [259, 197] width 236 height 28
click at [254, 155] on span "You may have already fallen victim to products sold by others that completely f…" at bounding box center [256, 163] width 231 height 18
click at [245, 155] on span "You may have already fallen victim to products sold by others that completely f…" at bounding box center [256, 163] width 231 height 18
click at [186, 160] on span "You may have already fallen victim to products sold by others that completely f…" at bounding box center [256, 163] width 231 height 18
click at [206, 136] on span "We know you may be Skeptical...and you're absolutely right." at bounding box center [227, 140] width 173 height 8
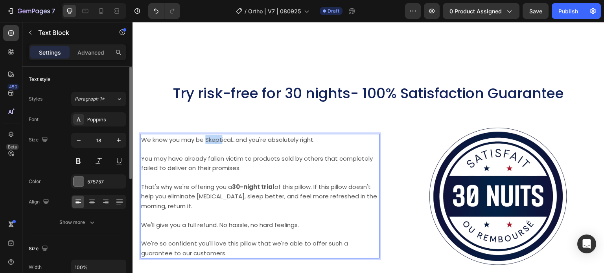
drag, startPoint x: 207, startPoint y: 134, endPoint x: 222, endPoint y: 134, distance: 15.3
click at [222, 136] on span "We know you may be Skeptical...and you're absolutely right." at bounding box center [227, 140] width 173 height 8
click at [209, 136] on span "We know you may be Skeptical...and you're absolutely right." at bounding box center [227, 140] width 173 height 8
click at [227, 144] on p "Rich Text Editor. Editing area: main" at bounding box center [259, 148] width 237 height 9
click at [271, 136] on span "sWe know you may be keptical...and you're absolutely right." at bounding box center [227, 140] width 173 height 8
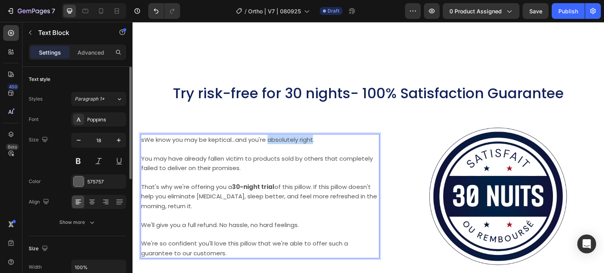
drag, startPoint x: 269, startPoint y: 136, endPoint x: 313, endPoint y: 137, distance: 44.4
click at [313, 137] on span "sWe know you may be keptical...and you're absolutely right." at bounding box center [227, 140] width 173 height 8
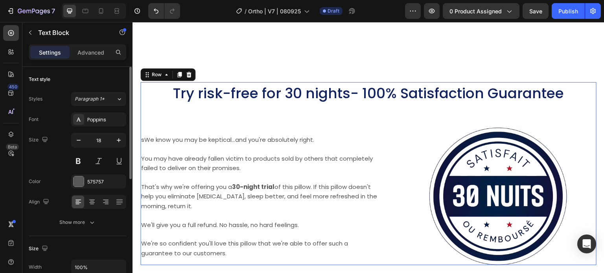
click at [288, 103] on div "⁠⁠⁠⁠⁠⁠⁠ Try risk-free for 30 nights- 100% Satisfaction Guarantee Heading Image …" at bounding box center [368, 173] width 456 height 183
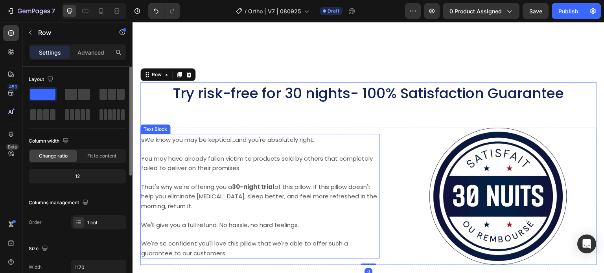
click at [287, 137] on span "sWe know you may be keptical...and you're absolutely right." at bounding box center [227, 140] width 173 height 8
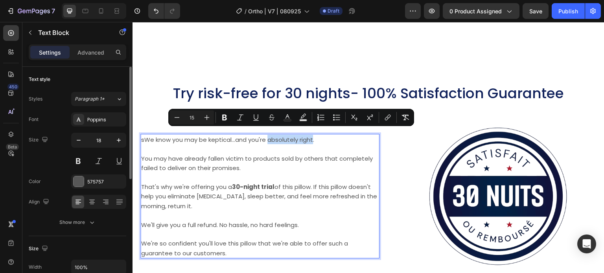
drag, startPoint x: 270, startPoint y: 135, endPoint x: 314, endPoint y: 134, distance: 44.0
click at [222, 118] on icon "Editor contextual toolbar" at bounding box center [224, 118] width 8 height 8
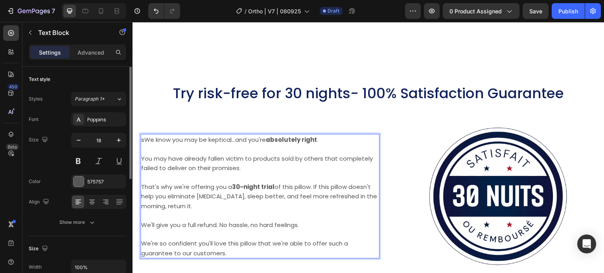
click at [221, 158] on span "You may have already fallen victim to products sold by others that completely f…" at bounding box center [256, 163] width 231 height 18
click at [217, 221] on span "We'll give you a full refund. No hassle, no hard feelings." at bounding box center [220, 225] width 158 height 8
click at [193, 221] on span "We'll give you a full refund. No hassle, no hard feelings." at bounding box center [220, 225] width 158 height 8
drag, startPoint x: 189, startPoint y: 219, endPoint x: 216, endPoint y: 217, distance: 26.8
click at [216, 221] on span "We'll give you a full refund. No hassle, no hard feelings." at bounding box center [220, 225] width 158 height 8
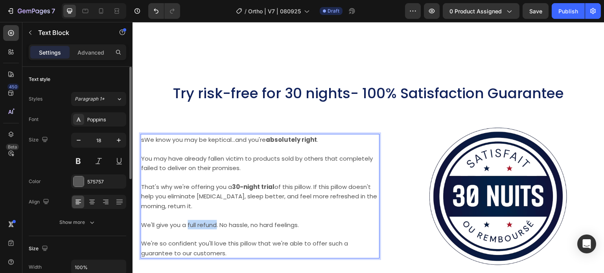
click at [339, 110] on div "⁠⁠⁠⁠⁠⁠⁠ Try risk-free for 30 nights- 100% Satisfaction Guarantee Heading Image …" at bounding box center [368, 173] width 456 height 183
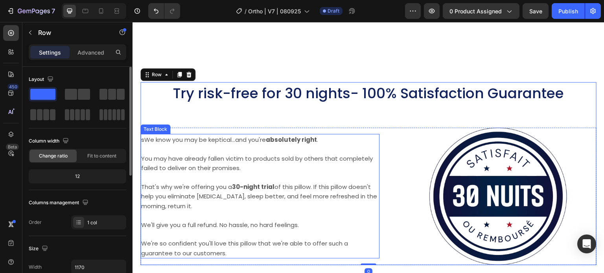
click at [212, 229] on p "Rich Text Editor. Editing area: main" at bounding box center [259, 233] width 237 height 9
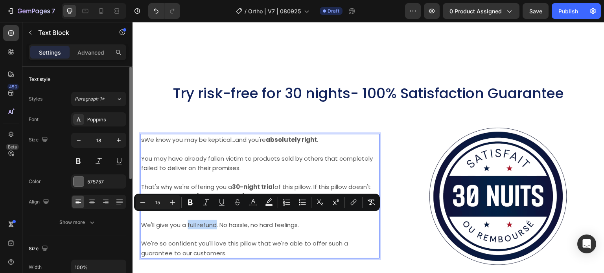
drag, startPoint x: 187, startPoint y: 218, endPoint x: 216, endPoint y: 217, distance: 28.3
click at [193, 199] on icon "Editor contextual toolbar" at bounding box center [190, 202] width 8 height 8
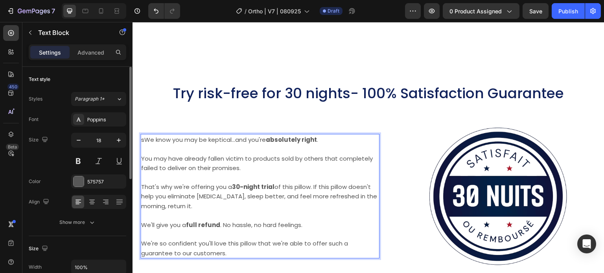
click at [250, 231] on p "Rich Text Editor. Editing area: main" at bounding box center [259, 233] width 237 height 9
click at [291, 239] on span "We're so confident you'll love this pillow that we're able to offer such a guar…" at bounding box center [244, 248] width 207 height 18
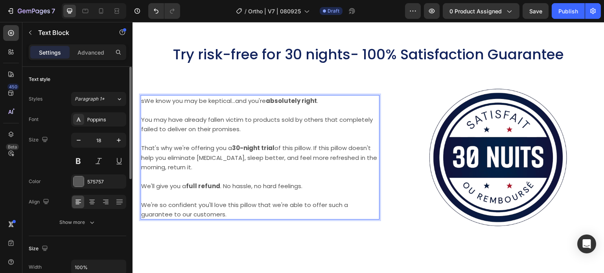
scroll to position [5035, 0]
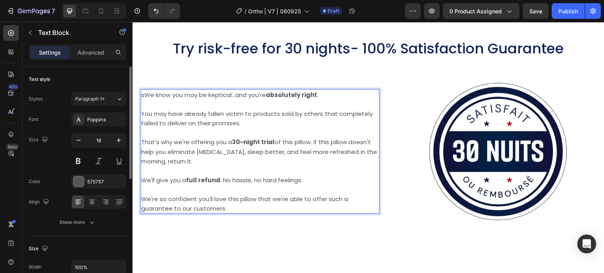
click at [299, 202] on span "We're so confident you'll love this pillow that we're able to offer such a guar…" at bounding box center [244, 204] width 207 height 18
click at [175, 211] on span "We're so confident you'll love this pillow that we're able to offer such a guar…" at bounding box center [244, 204] width 207 height 18
drag, startPoint x: 172, startPoint y: 209, endPoint x: 141, endPoint y: 209, distance: 30.7
click at [141, 209] on span "We're so confident you'll love this pillow that we're able to offer such a guar…" at bounding box center [244, 204] width 207 height 18
drag, startPoint x: 268, startPoint y: 135, endPoint x: 253, endPoint y: 162, distance: 31.0
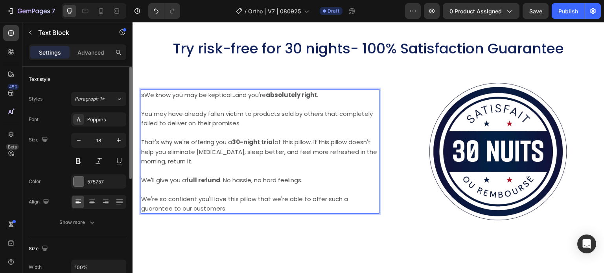
click at [268, 135] on p "Rich Text Editor. Editing area: main" at bounding box center [259, 132] width 237 height 9
click at [232, 244] on div "⁠⁠⁠⁠⁠⁠⁠ Try risk-free for 30 nights- 100% Satisfaction Guarantee Heading Image …" at bounding box center [368, 141] width 472 height 252
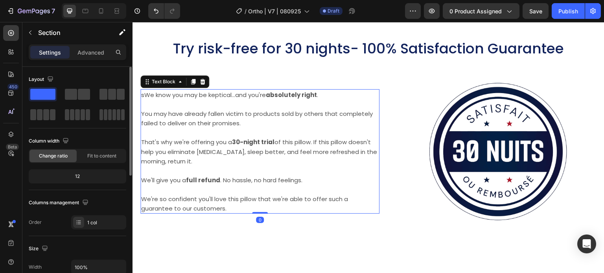
click at [171, 207] on span "We're so confident you'll love this pillow that we're able to offer such a guar…" at bounding box center [244, 204] width 207 height 18
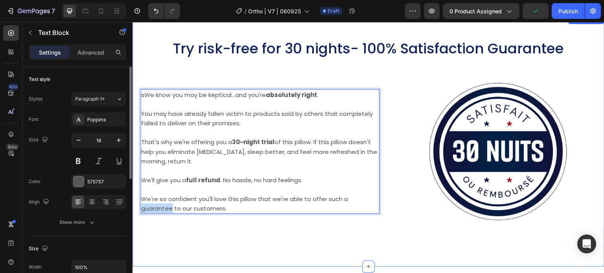
drag, startPoint x: 172, startPoint y: 206, endPoint x: 139, endPoint y: 208, distance: 33.1
click at [139, 208] on div "⁠⁠⁠⁠⁠⁠⁠ Try risk-free for 30 nights- 100% Satisfaction Guarantee Heading Image …" at bounding box center [368, 141] width 472 height 252
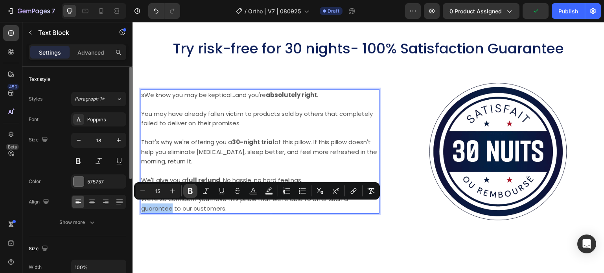
click at [183, 191] on button "Bold" at bounding box center [190, 191] width 14 height 14
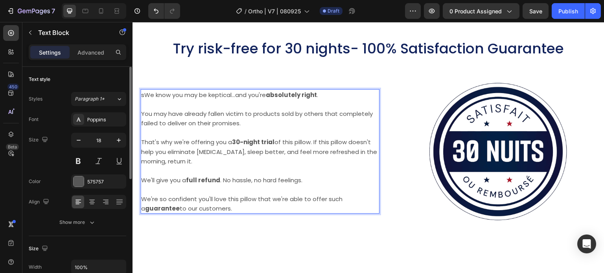
click at [245, 146] on strong "30-night trial" at bounding box center [253, 142] width 42 height 8
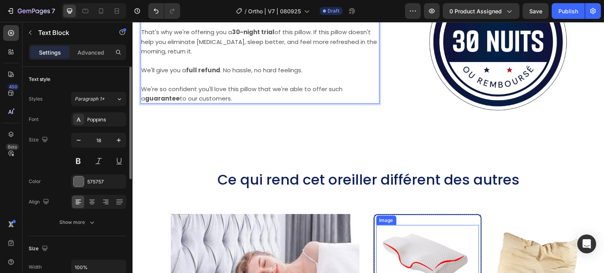
scroll to position [5231, 0]
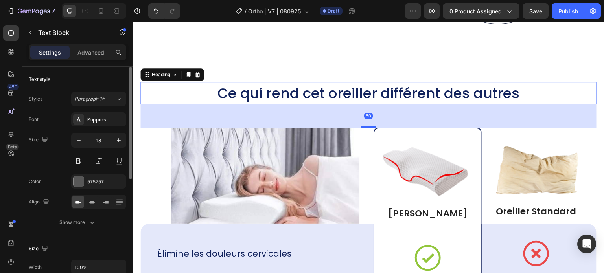
click at [468, 95] on span "Ce qui rend cet oreiller différent des autres" at bounding box center [368, 93] width 302 height 20
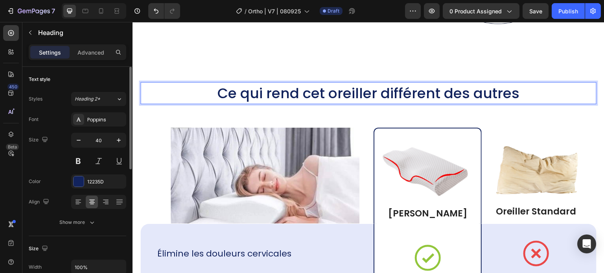
click at [523, 91] on p "Ce qui rend cet oreiller différent des autres" at bounding box center [368, 93] width 454 height 20
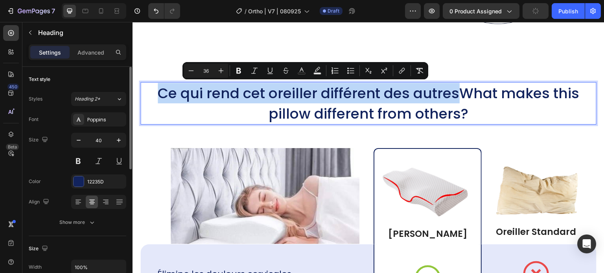
drag, startPoint x: 456, startPoint y: 89, endPoint x: 156, endPoint y: 90, distance: 300.2
click at [158, 90] on span "Ce qui rend cet oreiller différent des autresWhat makes this pillow different f…" at bounding box center [369, 103] width 422 height 40
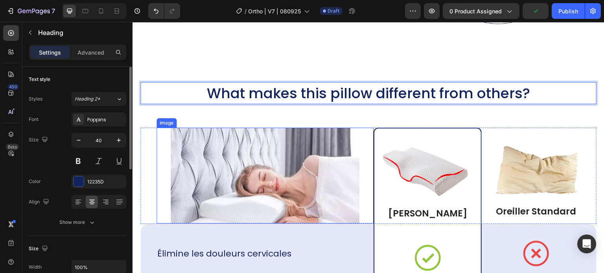
scroll to position [5310, 0]
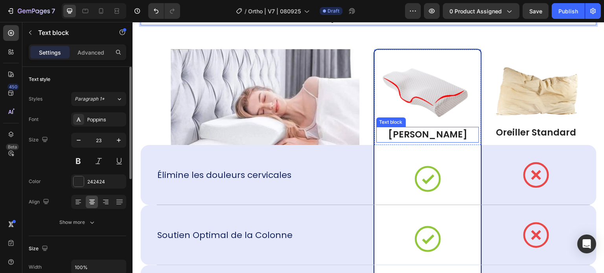
click at [442, 135] on p "Oreiller YDEKO" at bounding box center [427, 135] width 103 height 12
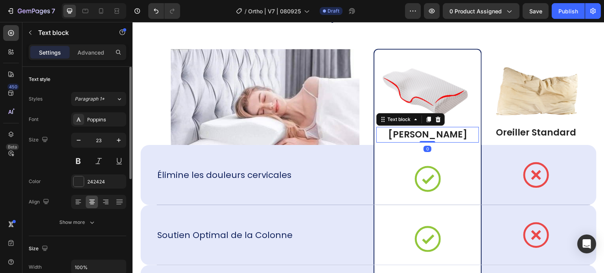
click at [442, 135] on p "Oreiller YDEKO" at bounding box center [427, 135] width 103 height 12
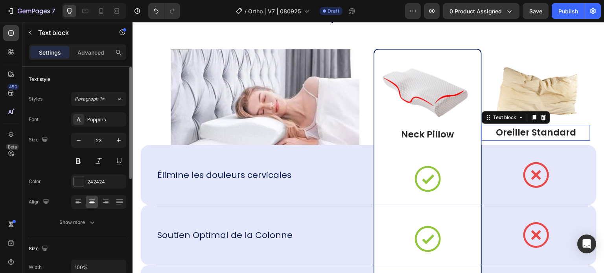
click at [568, 130] on p "Oreiller Standard" at bounding box center [535, 133] width 108 height 12
click at [569, 131] on p "Oreiller Standard" at bounding box center [535, 133] width 108 height 12
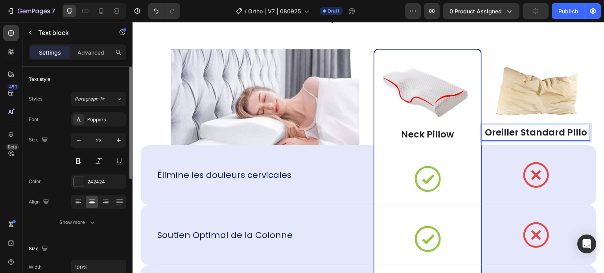
scroll to position [5309, 0]
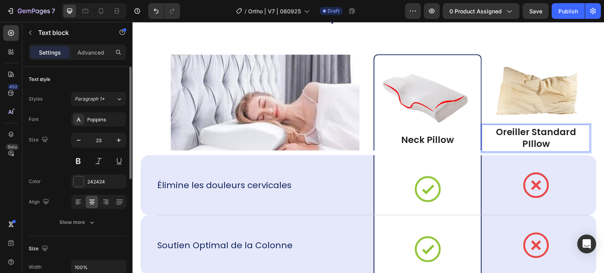
click at [547, 132] on p "Oreiller Standard PIllow" at bounding box center [535, 139] width 108 height 24
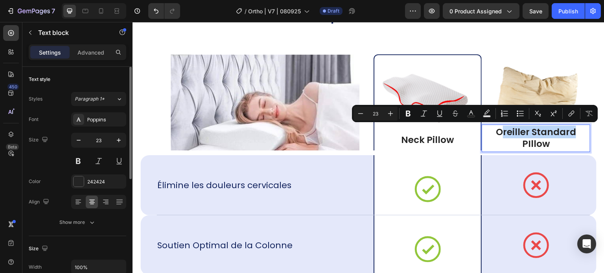
drag, startPoint x: 569, startPoint y: 132, endPoint x: 496, endPoint y: 129, distance: 72.4
click at [496, 129] on p "Oreiller Standard PIllow" at bounding box center [535, 139] width 108 height 24
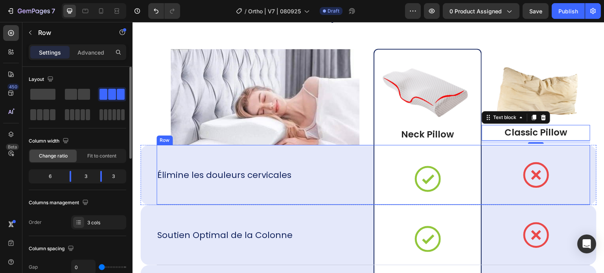
click at [207, 181] on div "Élimine les douleurs cervicales Text Block" at bounding box center [264, 175] width 217 height 60
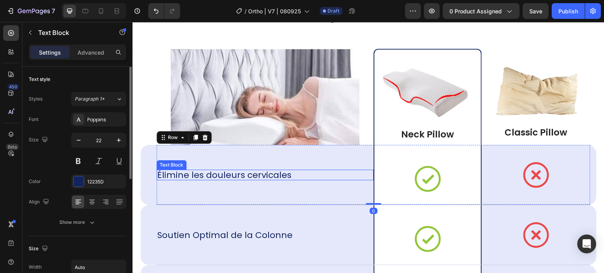
click at [263, 176] on p "Élimine les douleurs cervicales" at bounding box center [224, 175] width 134 height 11
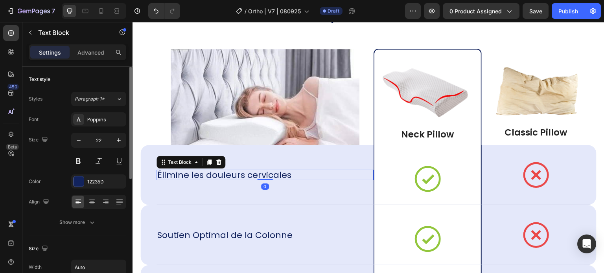
click at [296, 176] on div "Élimine les douleurs cervicales" at bounding box center [264, 175] width 217 height 11
click at [294, 174] on div "Élimine les douleurs cervicales" at bounding box center [264, 175] width 217 height 11
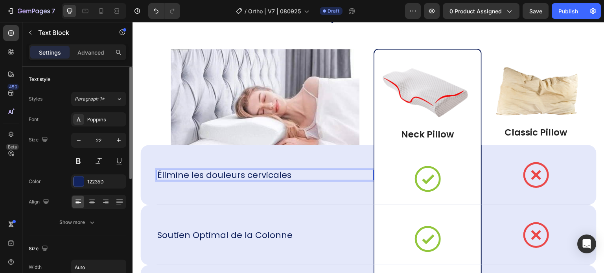
click at [286, 172] on p "Élimine les douleurs cervicales" at bounding box center [224, 175] width 134 height 11
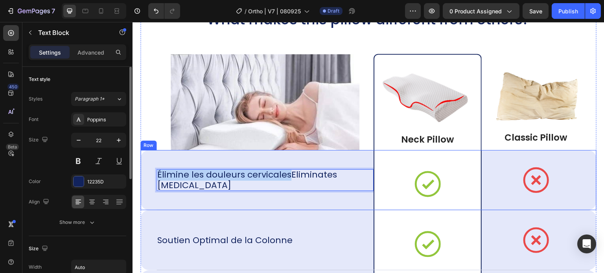
drag, startPoint x: 288, startPoint y: 174, endPoint x: 154, endPoint y: 178, distance: 133.7
click at [154, 178] on div "Élimine les douleurs cervicalesEliminates neck pain Text Block 0 Icon Row Icon …" at bounding box center [368, 180] width 456 height 60
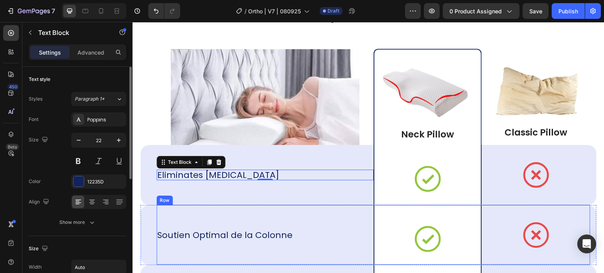
click at [208, 239] on div "Soutien Optimal de la Colonne Text Block" at bounding box center [264, 235] width 217 height 60
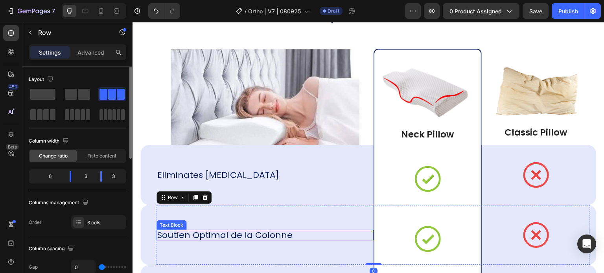
click at [257, 233] on p "Soutien Optimal de la Colonne" at bounding box center [224, 235] width 135 height 11
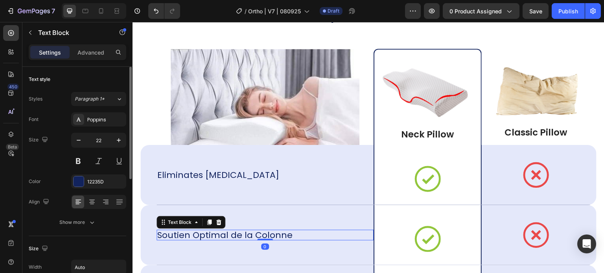
click at [297, 234] on div "Soutien Optimal de la Colonne" at bounding box center [264, 235] width 217 height 11
click at [291, 234] on div "Soutien Optimal de la Colonne" at bounding box center [264, 235] width 217 height 11
click at [290, 233] on div "Soutien Optimal de la Colonne" at bounding box center [264, 235] width 217 height 11
click at [286, 233] on p "Soutien Optimal de la Colonne" at bounding box center [224, 235] width 135 height 11
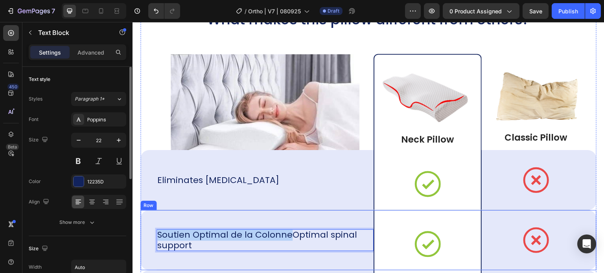
drag, startPoint x: 288, startPoint y: 234, endPoint x: 152, endPoint y: 233, distance: 136.0
click at [151, 233] on div "Soutien Optimal de la ColonneOptimal spinal support Text Block 0 Icon Row Icon …" at bounding box center [368, 240] width 456 height 60
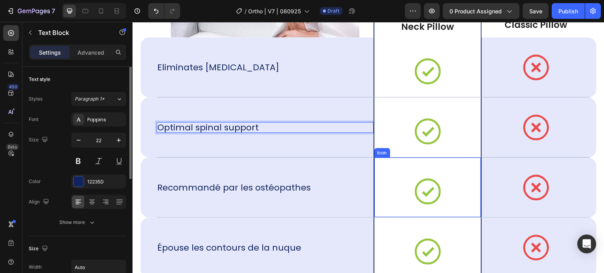
scroll to position [5428, 0]
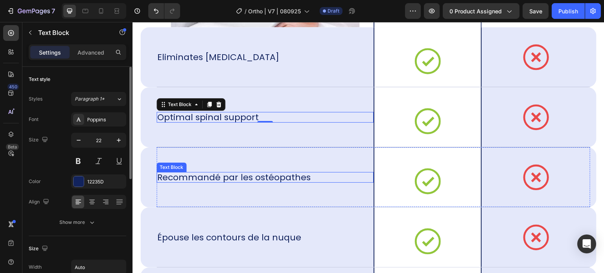
click at [282, 175] on p "Recommandé par les ostéopathes" at bounding box center [233, 177] width 153 height 11
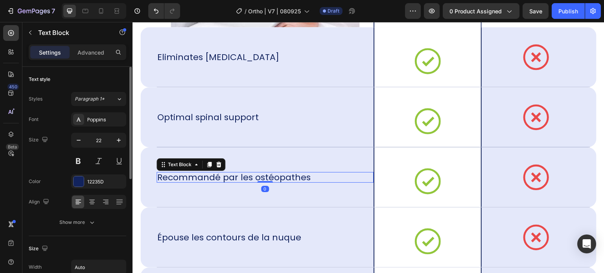
click at [299, 177] on p "Recommandé par les ostéopathes" at bounding box center [233, 177] width 153 height 11
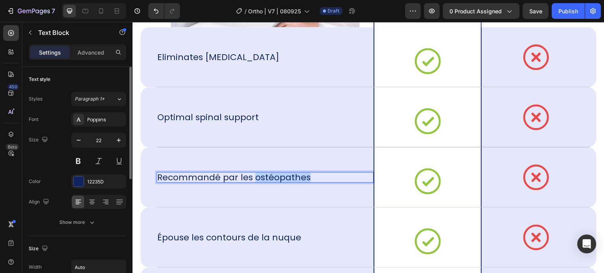
click at [299, 177] on p "Recommandé par les ostéopathes" at bounding box center [233, 177] width 153 height 11
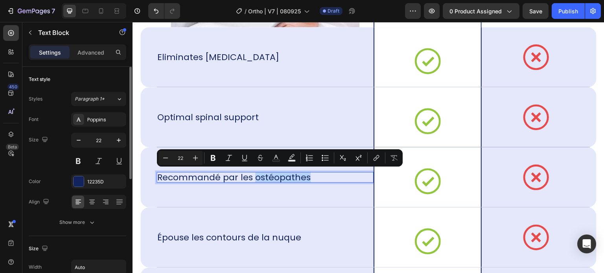
click at [311, 176] on div "Recommandé par les ostéopathes" at bounding box center [264, 177] width 217 height 11
click at [307, 175] on div "Recommandé par les ostéopathes" at bounding box center [233, 177] width 155 height 11
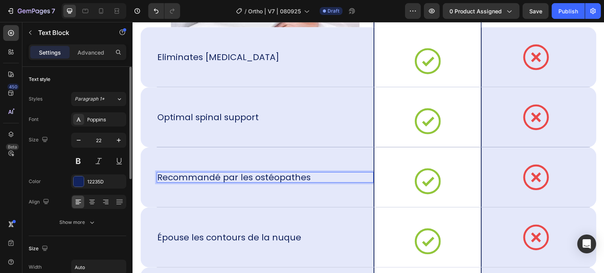
scroll to position [5423, 0]
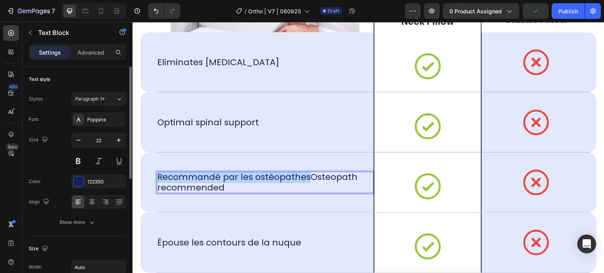
drag, startPoint x: 307, startPoint y: 176, endPoint x: 157, endPoint y: 178, distance: 150.5
click at [157, 178] on p "Recommandé par les ostéopathesOsteopath recommended" at bounding box center [264, 183] width 215 height 22
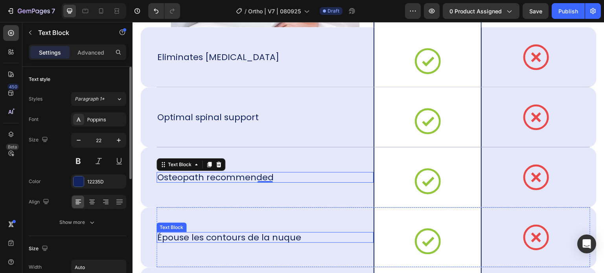
click at [264, 234] on p "Épouse les contours de la nuque" at bounding box center [229, 237] width 144 height 11
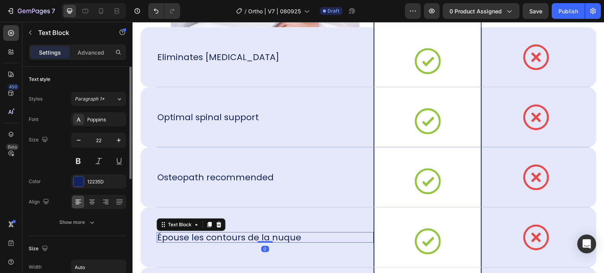
click at [299, 237] on p "Épouse les contours de la nuque" at bounding box center [229, 237] width 144 height 11
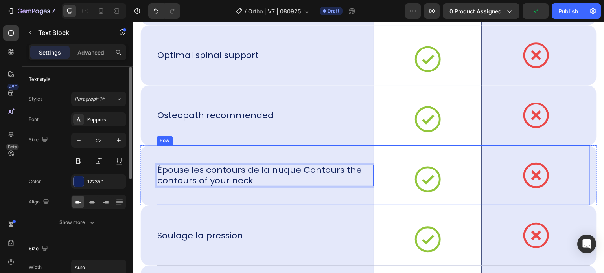
scroll to position [5501, 0]
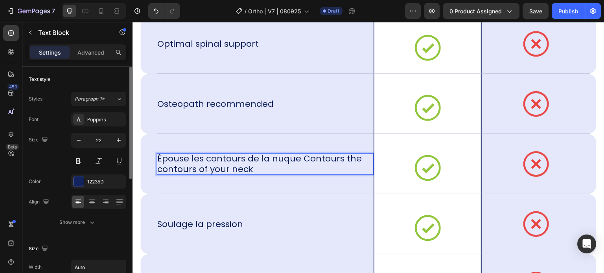
click at [297, 160] on p "Épouse les contours de la nuque Contours the contours of your neck" at bounding box center [264, 164] width 215 height 22
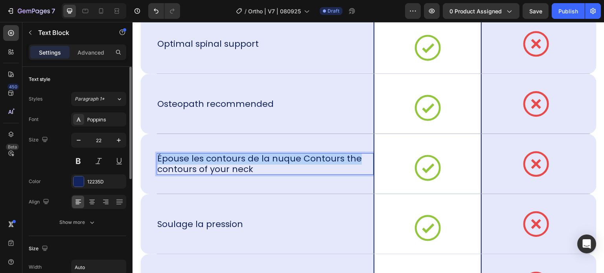
drag, startPoint x: 355, startPoint y: 157, endPoint x: 159, endPoint y: 155, distance: 196.1
click at [159, 155] on p "Épouse les contours de la nuque Contours the contours of your neck" at bounding box center [264, 164] width 215 height 22
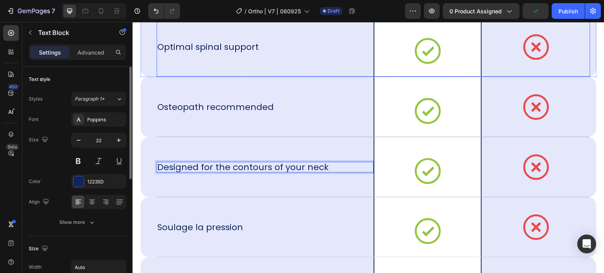
scroll to position [5546, 0]
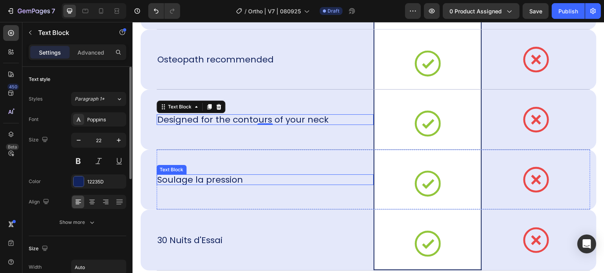
click at [218, 180] on p "Soulage la pression" at bounding box center [200, 179] width 86 height 11
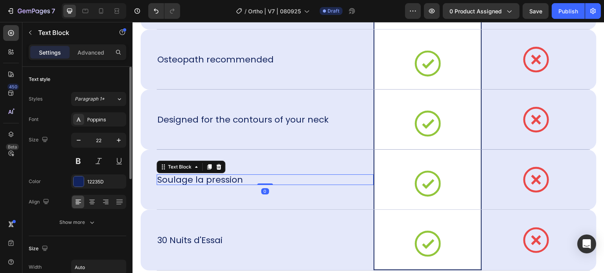
click at [243, 180] on p "Soulage la pression" at bounding box center [200, 179] width 86 height 11
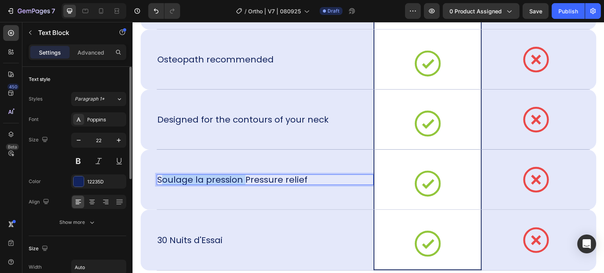
drag, startPoint x: 246, startPoint y: 178, endPoint x: 160, endPoint y: 177, distance: 85.3
click at [160, 177] on p "Soulage la pression Pressure relief" at bounding box center [232, 179] width 150 height 11
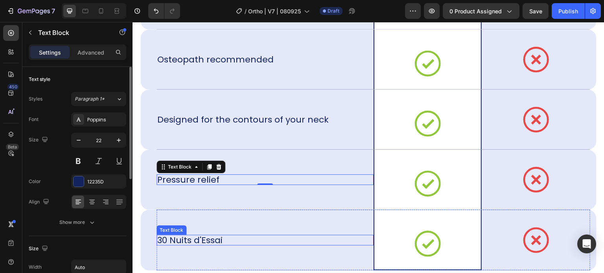
click at [213, 238] on p "30 Nuits d'Essai" at bounding box center [189, 240] width 65 height 11
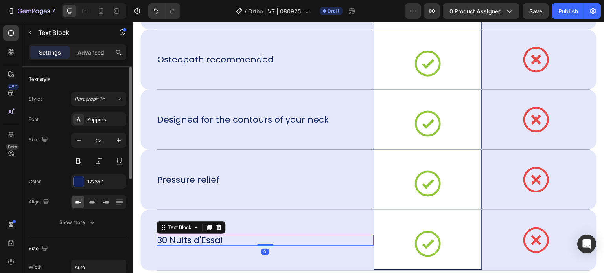
click at [228, 238] on div "30 Nuits d'Essai" at bounding box center [264, 240] width 217 height 11
click at [222, 240] on p "30 Nuits d'Essai" at bounding box center [189, 240] width 65 height 11
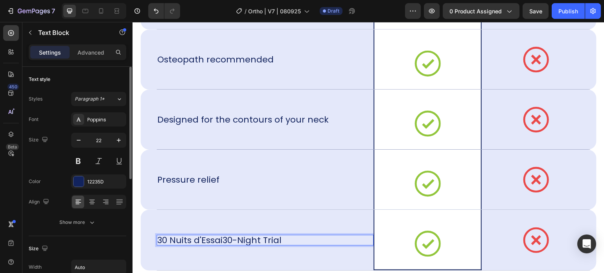
click at [240, 238] on p "30 Nuits d'Essai30-Night Trial" at bounding box center [219, 240] width 124 height 11
click at [266, 238] on p "30 Nuits d'Essai30-Night Trial" at bounding box center [219, 240] width 124 height 11
click at [263, 238] on p "30 Nuits d'Essai30-Night Trial" at bounding box center [219, 240] width 124 height 11
click at [242, 239] on p "30 Nuits d'Essai30-Night Risk Free Trial" at bounding box center [239, 240] width 164 height 11
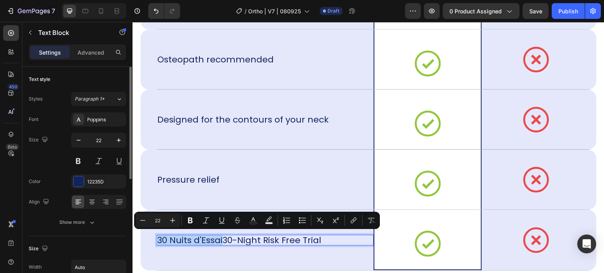
drag, startPoint x: 222, startPoint y: 239, endPoint x: 156, endPoint y: 239, distance: 66.0
click at [156, 239] on div "30 Nuits d'Essai30-Night Risk Free Trial" at bounding box center [238, 240] width 165 height 11
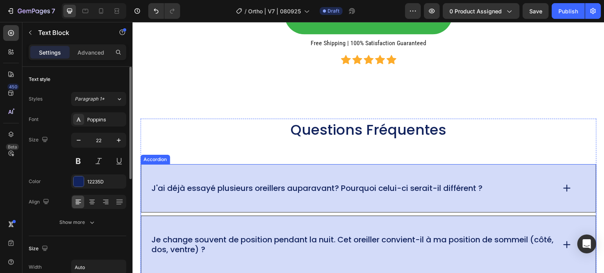
scroll to position [5860, 0]
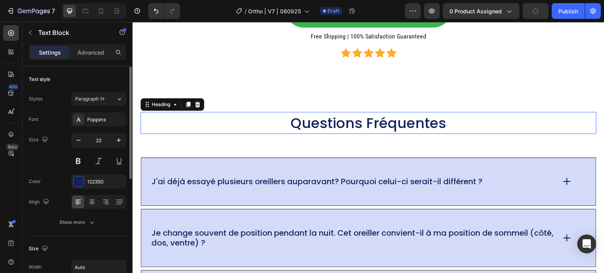
click at [364, 128] on span "Questions Fréquentes" at bounding box center [368, 123] width 156 height 20
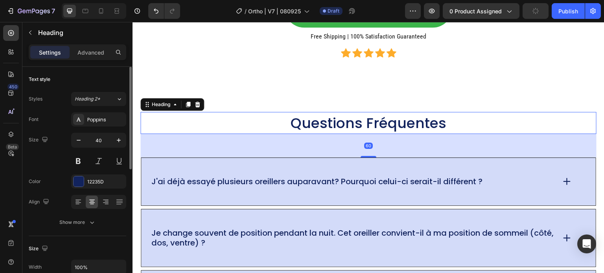
click at [446, 120] on h2 "Questions Fréquentes" at bounding box center [368, 123] width 456 height 22
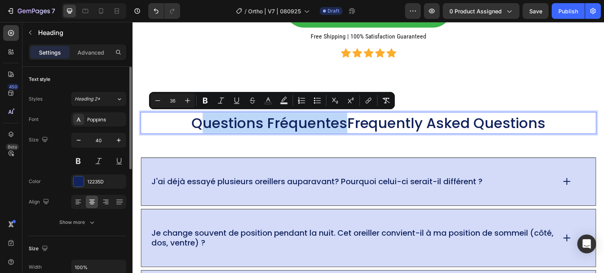
drag, startPoint x: 345, startPoint y: 122, endPoint x: 195, endPoint y: 119, distance: 149.8
click at [195, 119] on span "Questions FréquentesFrequently Asked Questions" at bounding box center [368, 123] width 354 height 20
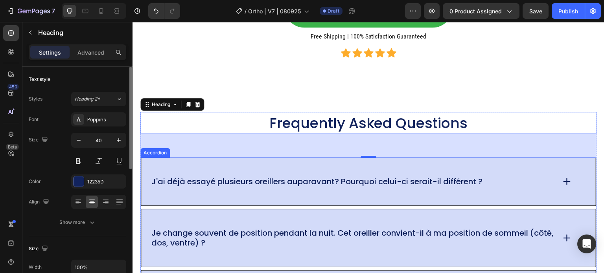
click at [209, 178] on p "J'ai déjà essayé plusieurs oreillers auparavant? Pourquoi celui-ci serait-il di…" at bounding box center [316, 182] width 331 height 10
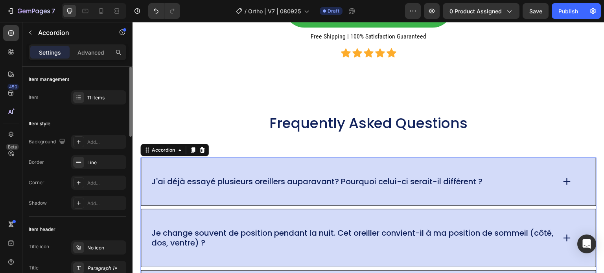
click at [163, 181] on p "J'ai déjà essayé plusieurs oreillers auparavant? Pourquoi celui-ci serait-il di…" at bounding box center [316, 182] width 331 height 10
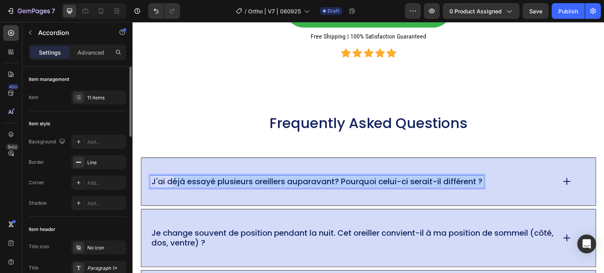
drag, startPoint x: 171, startPoint y: 181, endPoint x: 481, endPoint y: 186, distance: 310.1
click at [481, 186] on p "J'ai déjà essayé plusieurs oreillers auparavant? Pourquoi celui-ci serait-il di…" at bounding box center [316, 182] width 331 height 10
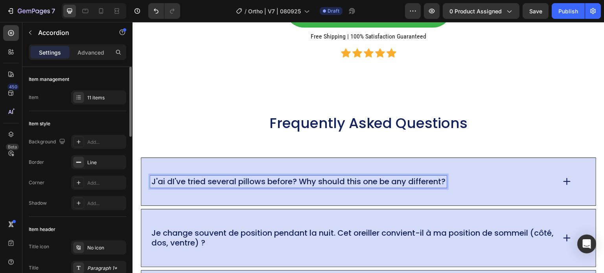
click at [174, 178] on p "J'ai dI've tried several pillows before? Why should this one be any different?" at bounding box center [298, 182] width 294 height 10
click at [169, 182] on p "J'ai dI've tried several pillows before? Why should this one be any different?" at bounding box center [298, 182] width 294 height 10
click at [209, 86] on div "SEE OUR PACKS Button Free Shipping | 100% Satisfaction Guaranteed Heading Icon …" at bounding box center [368, 34] width 472 height 108
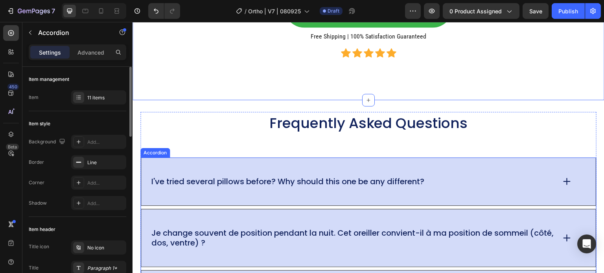
click at [563, 184] on icon at bounding box center [566, 181] width 11 height 11
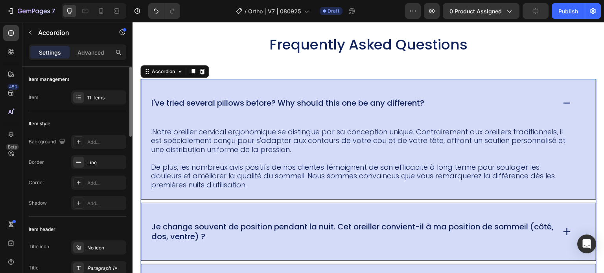
scroll to position [5939, 0]
click at [202, 143] on p ".Notre oreiller cervical ergonomique se distingue par sa conception unique. Con…" at bounding box center [361, 141] width 420 height 27
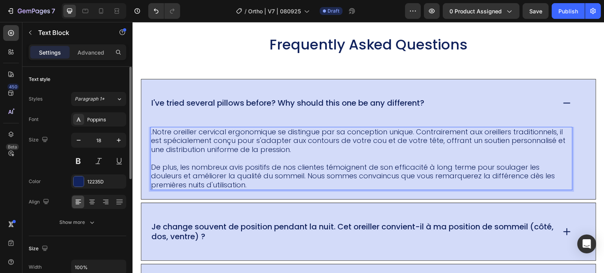
click at [160, 140] on p ".Notre oreiller cervical ergonomique se distingue par sa conception unique. Con…" at bounding box center [361, 141] width 420 height 27
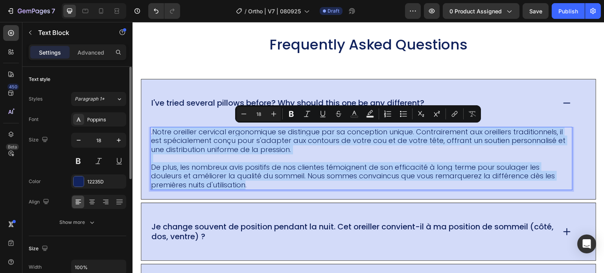
drag, startPoint x: 153, startPoint y: 132, endPoint x: 246, endPoint y: 183, distance: 105.3
click at [246, 183] on div ".Notre oreiller cervical ergonomique se distingue par sa conception unique. Con…" at bounding box center [361, 159] width 422 height 64
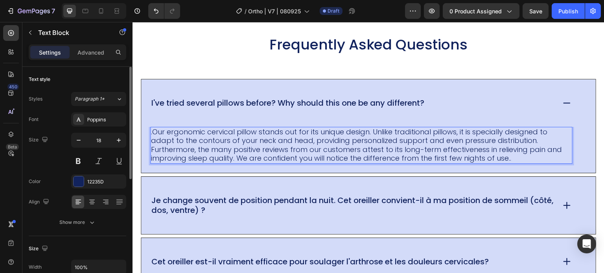
click at [154, 129] on p ".Our ergonomic cervical pillow stands out for its unique design. Unlike traditi…" at bounding box center [361, 137] width 420 height 18
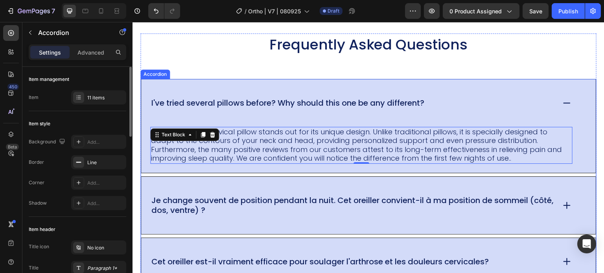
click at [279, 192] on div "Je change souvent de position pendant la nuit. Cet oreiller convient-il à ma po…" at bounding box center [368, 205] width 454 height 57
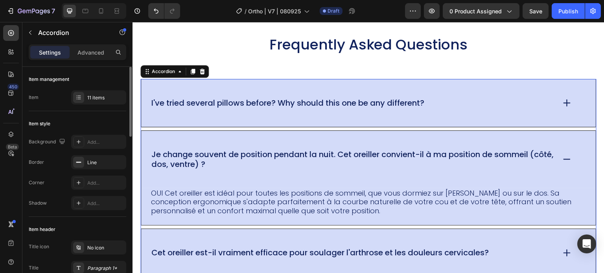
click at [271, 117] on div "I've tried several pillows before? Why should this one be any different?" at bounding box center [368, 103] width 454 height 48
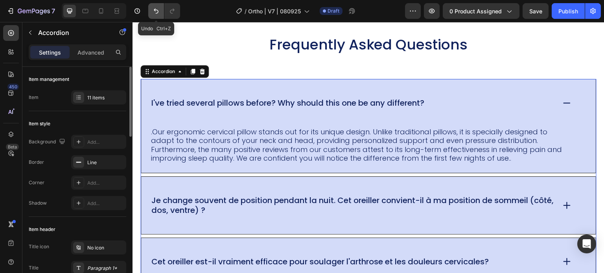
click at [158, 11] on icon "Undo/Redo" at bounding box center [156, 11] width 5 height 5
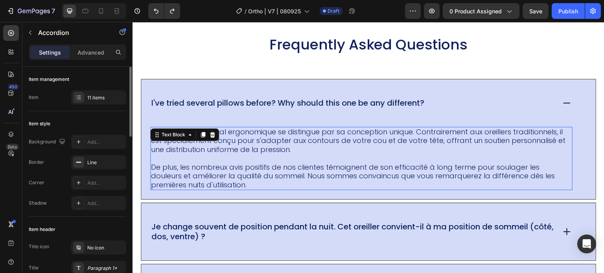
click at [272, 130] on p ".Notre oreiller cervical ergonomique se distingue par sa conception unique. Con…" at bounding box center [361, 141] width 420 height 27
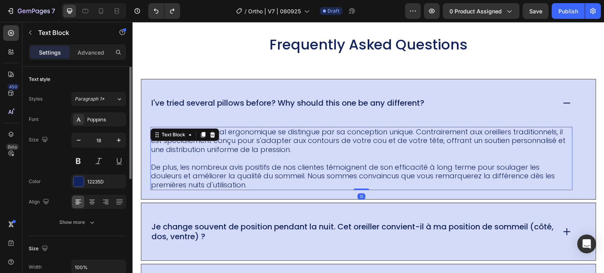
click at [320, 175] on p "De plus, les nombreux avis positifs de nos clientes témoignent de son efficacit…" at bounding box center [361, 176] width 420 height 27
click at [283, 184] on p "De plus, les nombreux avis positifs de nos clientes témoignent de son efficacit…" at bounding box center [361, 176] width 420 height 27
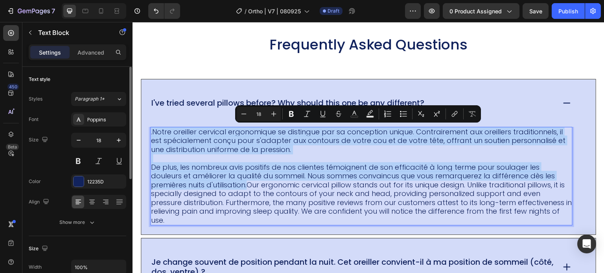
drag, startPoint x: 249, startPoint y: 185, endPoint x: 150, endPoint y: 132, distance: 111.8
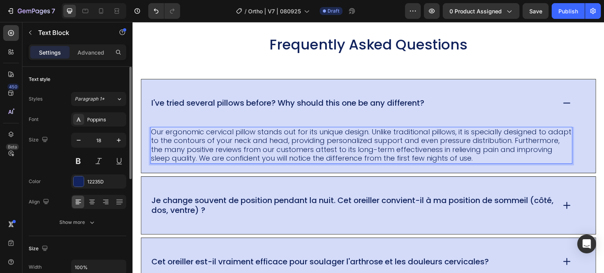
click at [536, 142] on p "Our ergonomic cervical pillow stands out for its unique design. Unlike traditio…" at bounding box center [361, 145] width 420 height 35
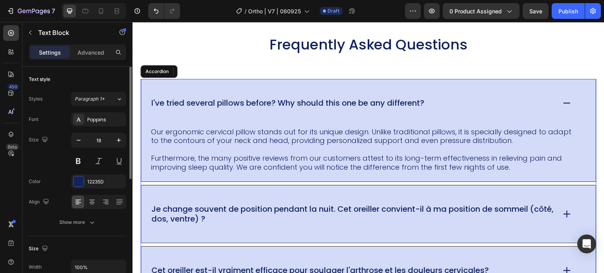
click at [271, 209] on p "Je change souvent de position pendant la nuit. Cet oreiller convient-il à ma po…" at bounding box center [352, 214] width 402 height 20
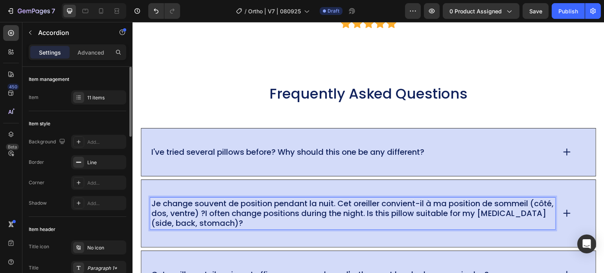
scroll to position [5884, 0]
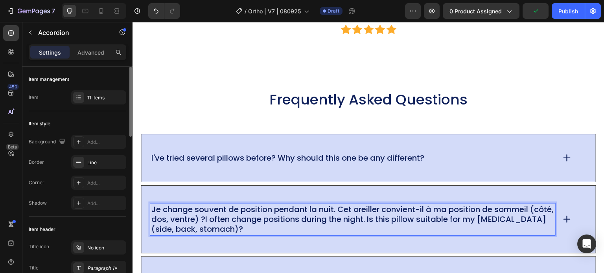
click at [393, 224] on p "Je change souvent de position pendant la nuit. Cet oreiller convient-il à ma po…" at bounding box center [352, 219] width 402 height 29
click at [390, 221] on p "Je change souvent de position pendant la nuit. Cet oreiller convient-il à ma po…" at bounding box center [352, 219] width 402 height 29
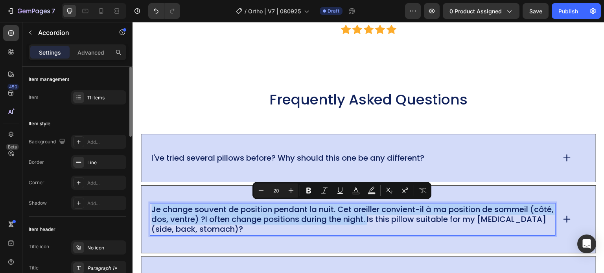
drag, startPoint x: 394, startPoint y: 220, endPoint x: 151, endPoint y: 209, distance: 243.1
click at [151, 209] on p "Je change souvent de position pendant la nuit. Cet oreiller convient-il à ma po…" at bounding box center [352, 219] width 402 height 29
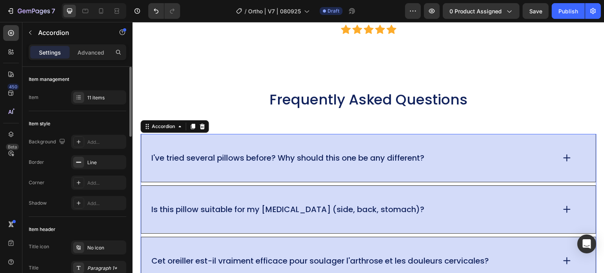
click at [370, 200] on div "Is this pillow suitable for my sleeping position (side, back, stomach)?" at bounding box center [368, 210] width 454 height 48
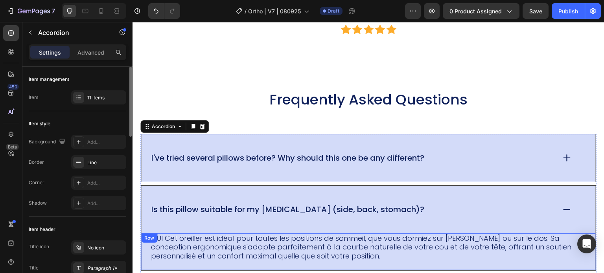
click at [263, 263] on div "OUI Cet oreiller est idéal pour toutes les positions de sommeil, que vous dormi…" at bounding box center [368, 251] width 454 height 37
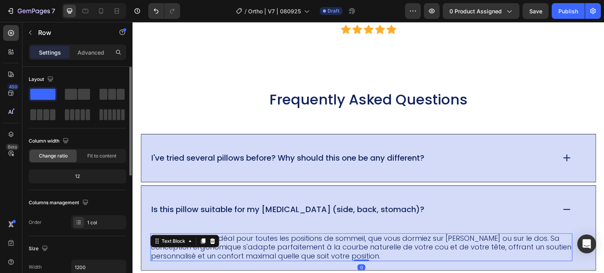
click at [364, 254] on p "OUI Cet oreiller est idéal pour toutes les positions de sommeil, que vous dormi…" at bounding box center [361, 247] width 420 height 27
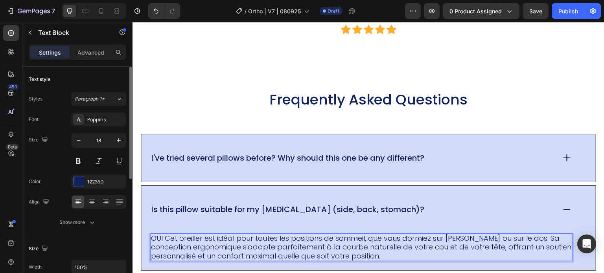
click at [387, 255] on p "OUI Cet oreiller est idéal pour toutes les positions de sommeil, que vous dormi…" at bounding box center [361, 247] width 420 height 27
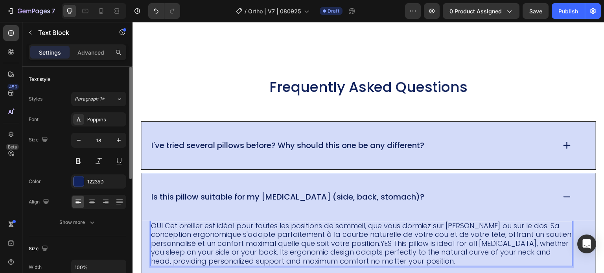
click at [371, 250] on p "OUI Cet oreiller est idéal pour toutes les positions de sommeil, que vous dormi…" at bounding box center [361, 244] width 420 height 44
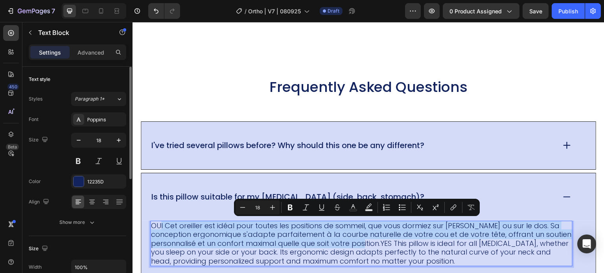
drag, startPoint x: 378, startPoint y: 246, endPoint x: 159, endPoint y: 227, distance: 219.7
click at [159, 227] on p "OUI Cet oreiller est idéal pour toutes les positions de sommeil, que vous dormi…" at bounding box center [361, 244] width 420 height 44
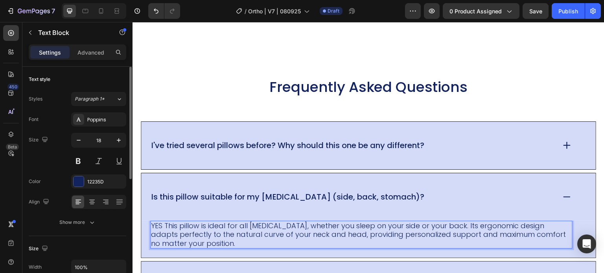
click at [201, 226] on p "YES This pillow is ideal for all sleeping positions, whether you sleep on your …" at bounding box center [361, 235] width 420 height 27
click at [162, 223] on p "YES This pillow is ideal for all sleeping positions, whether you sleep on your …" at bounding box center [361, 235] width 420 height 27
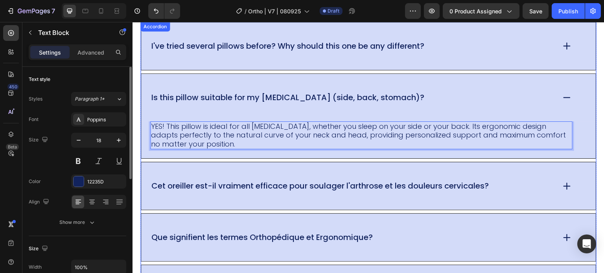
scroll to position [6014, 0]
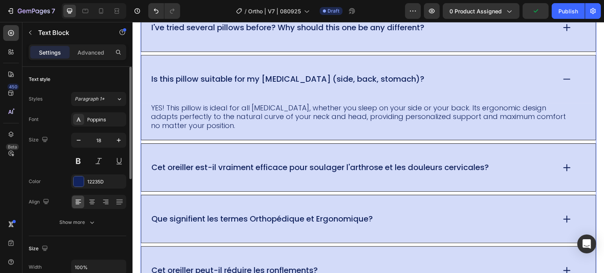
click at [295, 166] on p "Cet oreiller est-il vraiment efficace pour soulager l'arthrose et les douleurs …" at bounding box center [319, 168] width 337 height 10
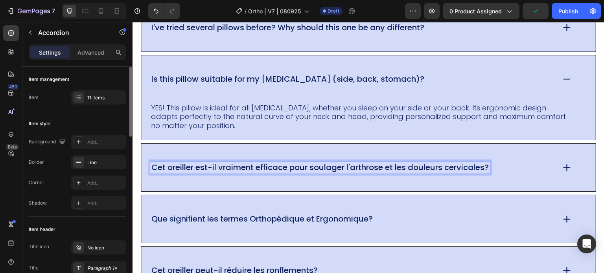
click at [487, 166] on p "Cet oreiller est-il vraiment efficace pour soulager l'arthrose et les douleurs …" at bounding box center [319, 168] width 337 height 10
click at [488, 166] on p "Cet oreiller est-il vraiment efficace pour soulager l'arthrose et les douleurs …" at bounding box center [319, 168] width 337 height 10
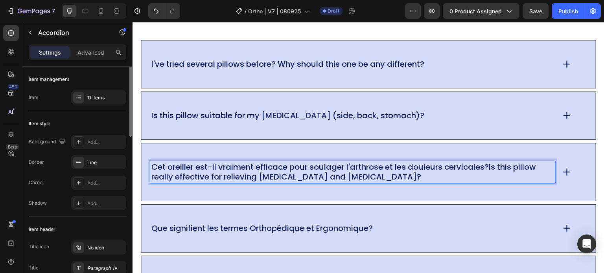
scroll to position [5977, 0]
drag, startPoint x: 489, startPoint y: 166, endPoint x: 237, endPoint y: 162, distance: 251.9
click at [487, 168] on p "Cet oreiller est-il vraiment efficace pour soulager l'arthrose et les douleurs …" at bounding box center [352, 173] width 402 height 20
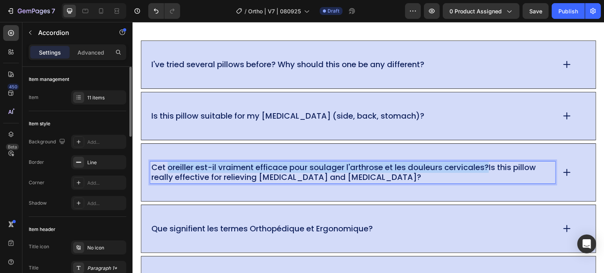
drag, startPoint x: 490, startPoint y: 166, endPoint x: 166, endPoint y: 168, distance: 323.8
click at [166, 168] on p "Cet oreiller est-il vraiment efficace pour soulager l'arthrose et les douleurs …" at bounding box center [352, 173] width 402 height 20
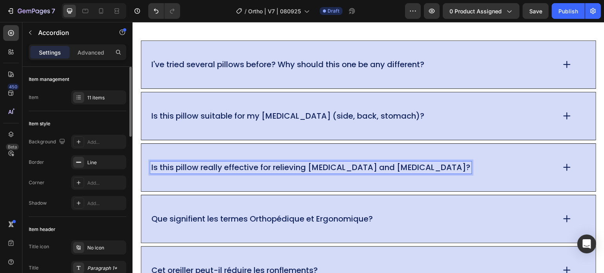
click at [562, 164] on icon at bounding box center [566, 167] width 11 height 11
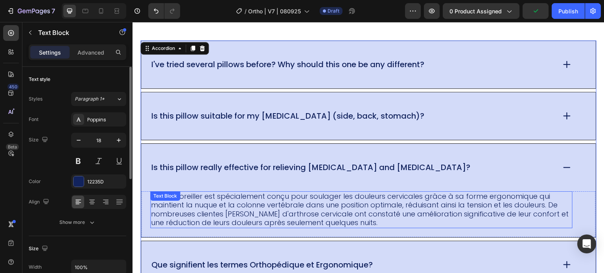
click at [348, 194] on p "OUI Cet oreiller est spécialement conçu pour soulager les douleurs cervicales g…" at bounding box center [361, 209] width 420 height 35
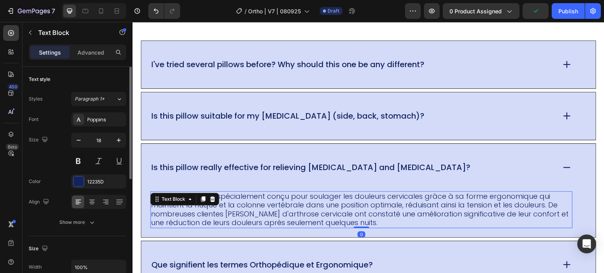
drag, startPoint x: 369, startPoint y: 226, endPoint x: 372, endPoint y: 222, distance: 4.3
click at [370, 225] on p "OUI Cet oreiller est spécialement conçu pour soulager les douleurs cervicales g…" at bounding box center [361, 209] width 420 height 35
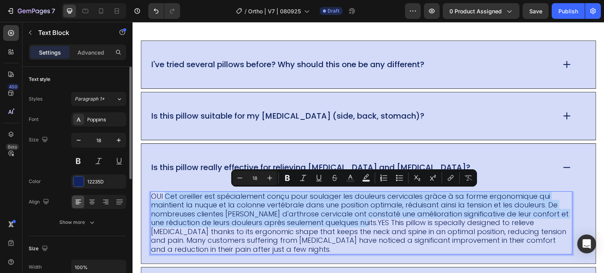
drag, startPoint x: 362, startPoint y: 221, endPoint x: 163, endPoint y: 196, distance: 199.6
click at [163, 196] on p "OUI Cet oreiller est spécialement conçu pour soulager les douleurs cervicales g…" at bounding box center [361, 223] width 420 height 62
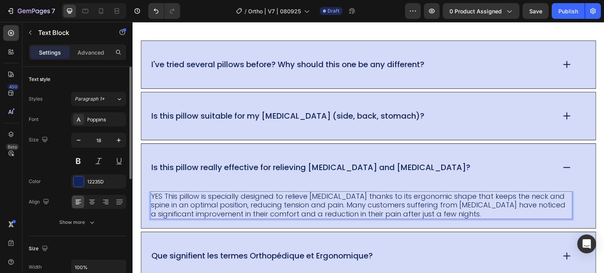
click at [164, 196] on p "YES This pillow is specially designed to relieve neck pain thanks to its ergono…" at bounding box center [361, 205] width 420 height 27
click at [160, 195] on p "YES This pillow is specially designed to relieve neck pain thanks to its ergono…" at bounding box center [361, 205] width 420 height 27
click at [162, 195] on p "YES This pillow is specially designed to relieve neck pain thanks to its ergono…" at bounding box center [361, 205] width 420 height 27
click at [244, 192] on p "YES! This pillow is specially designed to relieve neck pain thanks to its ergon…" at bounding box center [361, 205] width 420 height 27
click at [327, 197] on p "YES! This pillow is specially designed to relieve neck pain thanks to its ergon…" at bounding box center [361, 205] width 420 height 27
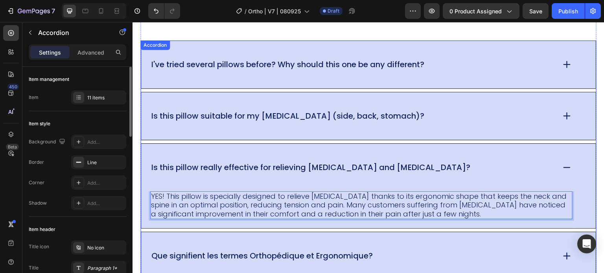
click at [341, 168] on p "Is this pillow really effective for relieving osteoarthritis and neck pain?" at bounding box center [310, 168] width 319 height 10
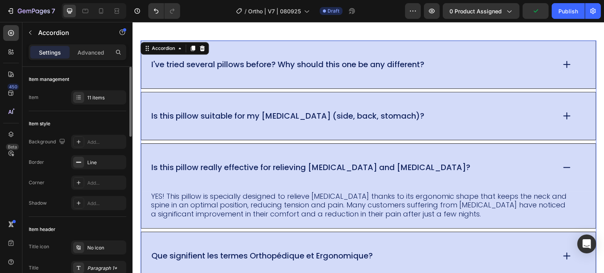
click at [340, 121] on div "Is this pillow suitable for my sleeping position (side, back, stomach)?" at bounding box center [368, 116] width 454 height 48
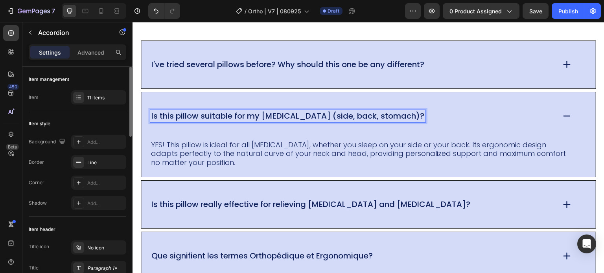
click at [463, 207] on div "Is this pillow really effective for relieving osteoarthritis and neck pain?" at bounding box center [352, 204] width 405 height 12
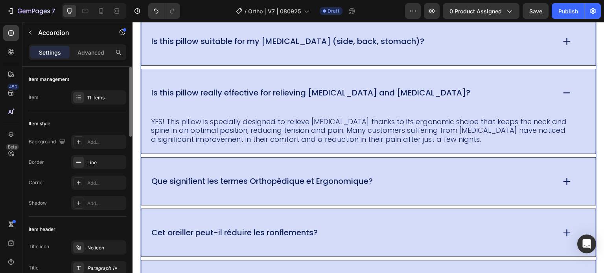
scroll to position [6056, 0]
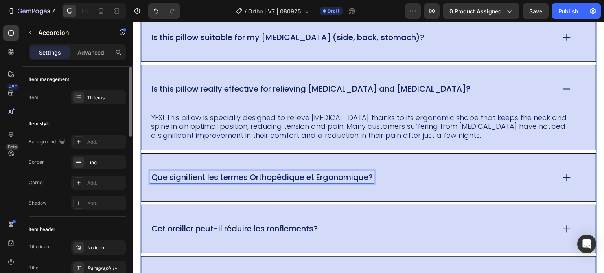
click at [266, 173] on p "Que signifient les termes Orthopédique et Ergonomique?" at bounding box center [261, 178] width 221 height 10
click at [229, 176] on p "Que signifient les termes Orthopédique et Ergonomique?" at bounding box center [261, 178] width 221 height 10
click at [378, 173] on div "Que signifient les termes Orthopédique et Ergonomique?" at bounding box center [352, 177] width 405 height 12
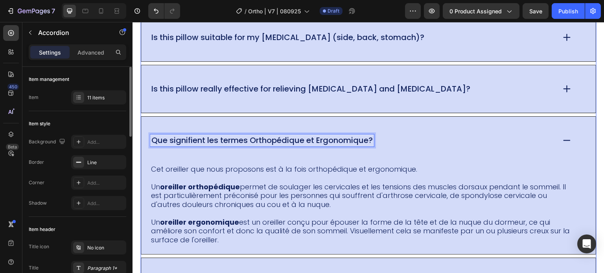
click at [359, 145] on div "Que signifient les termes Orthopédique et Ergonomique?" at bounding box center [262, 140] width 224 height 12
click at [373, 139] on p "Que signifient les termes Orthopédique et Ergonomique?" at bounding box center [261, 141] width 221 height 10
click at [373, 140] on p "Que signifient les termes Orthopédique et Ergonomique?" at bounding box center [261, 141] width 221 height 10
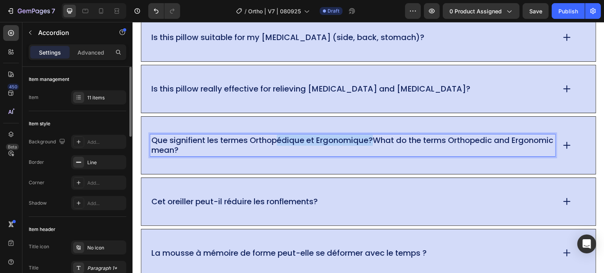
drag, startPoint x: 374, startPoint y: 140, endPoint x: 282, endPoint y: 141, distance: 92.0
click at [282, 141] on p "Que signifient les termes Orthopédique et Ergonomique?What do the terms Orthope…" at bounding box center [352, 146] width 402 height 20
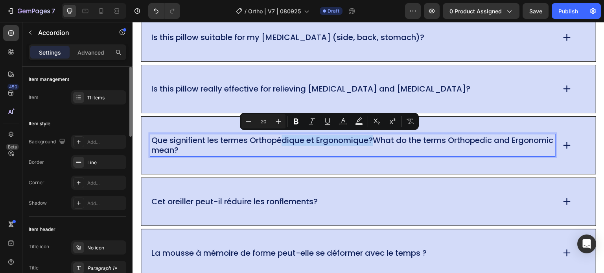
click at [348, 143] on p "Que signifient les termes Orthopédique et Ergonomique?What do the terms Orthope…" at bounding box center [352, 146] width 402 height 20
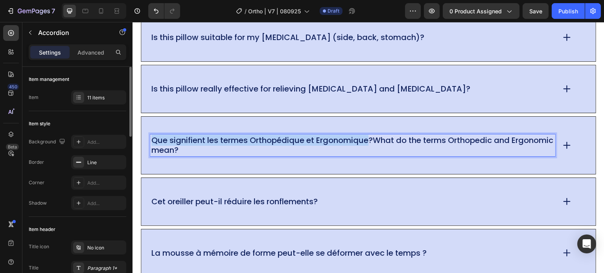
drag, startPoint x: 372, startPoint y: 140, endPoint x: 153, endPoint y: 140, distance: 218.5
click at [153, 140] on p "Que signifient les termes Orthopédique et Ergonomique?What do the terms Orthope…" at bounding box center [352, 146] width 402 height 20
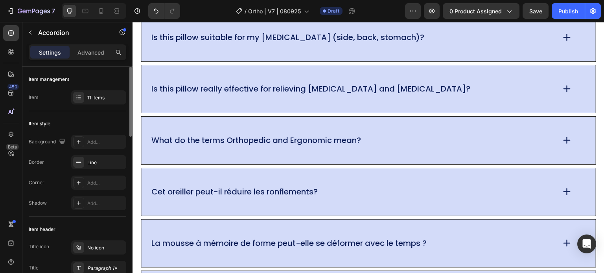
click at [449, 168] on div "Cet oreiller peut-il réduire les ronflements?" at bounding box center [368, 192] width 454 height 48
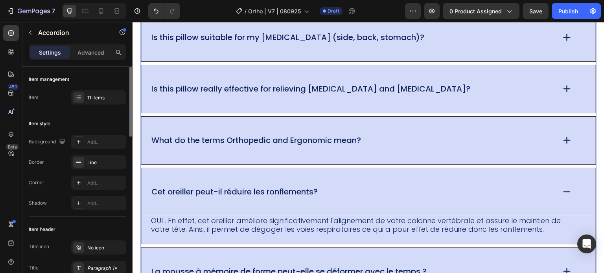
click at [577, 134] on div "What do the terms Orthopedic and Ergonomic mean?" at bounding box center [368, 141] width 454 height 48
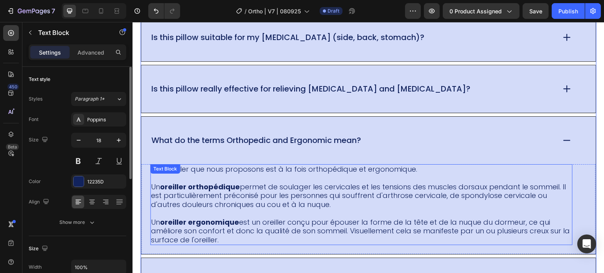
click at [228, 195] on p "Un oreiller orthopédique permet de soulager les cervicales et les tensions des …" at bounding box center [361, 196] width 420 height 27
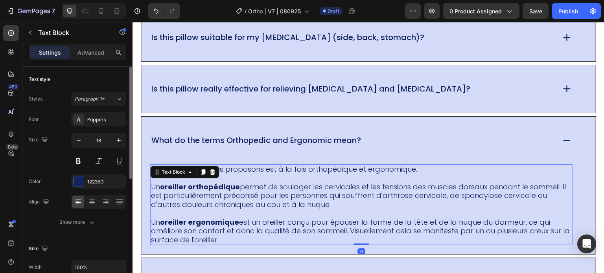
click at [287, 194] on p "Un oreiller orthopédique permet de soulager les cervicales et les tensions des …" at bounding box center [361, 196] width 420 height 27
drag, startPoint x: 272, startPoint y: 181, endPoint x: 253, endPoint y: 171, distance: 22.3
click at [272, 183] on p "Un oreiller orthopédique permet de soulager les cervicales et les tensions des …" at bounding box center [361, 196] width 420 height 27
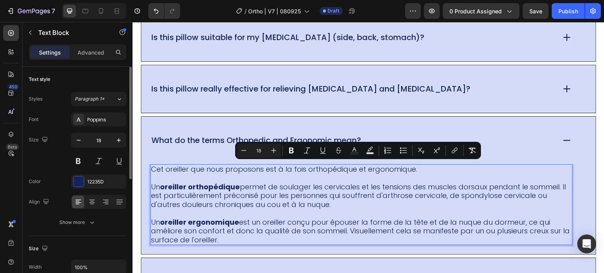
drag, startPoint x: 225, startPoint y: 167, endPoint x: 239, endPoint y: 238, distance: 72.1
click at [239, 238] on div "Cet oreiller que nous proposons est à la fois orthopédique et ergonomique. Un o…" at bounding box center [361, 204] width 422 height 81
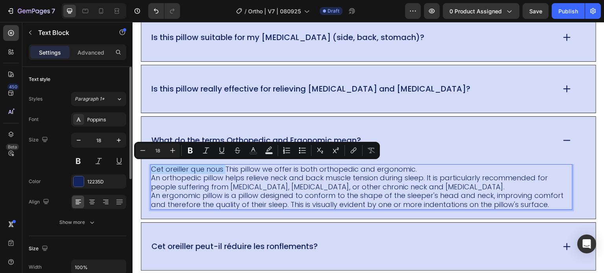
drag, startPoint x: 226, startPoint y: 168, endPoint x: 151, endPoint y: 167, distance: 74.7
click at [151, 167] on p "Cet oreiller que nous This pillow we offer is both orthopedic and ergonomic." at bounding box center [361, 169] width 420 height 9
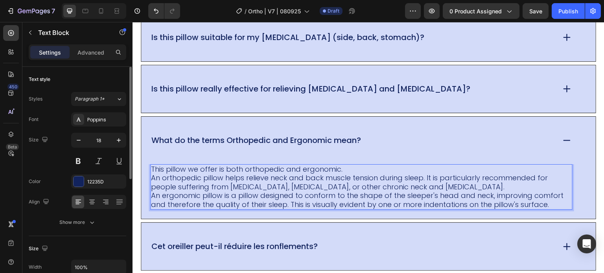
click at [353, 168] on p "This pillow we offer is both orthopedic and ergonomic." at bounding box center [361, 169] width 420 height 9
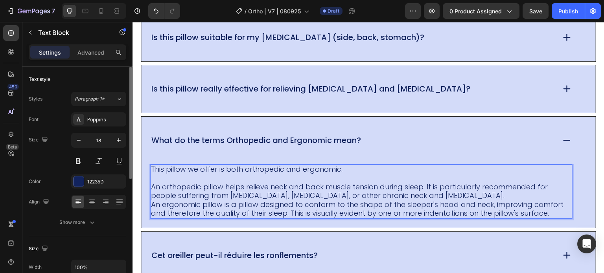
click at [519, 191] on p "An orthopedic pillow helps relieve neck and back muscle tension during sleep. I…" at bounding box center [361, 192] width 420 height 18
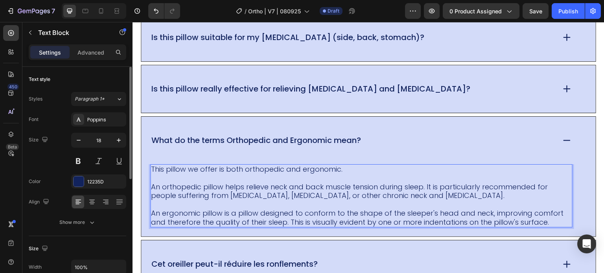
click at [163, 183] on p "An orthopedic pillow helps relieve neck and back muscle tension during sleep. I…" at bounding box center [361, 192] width 420 height 18
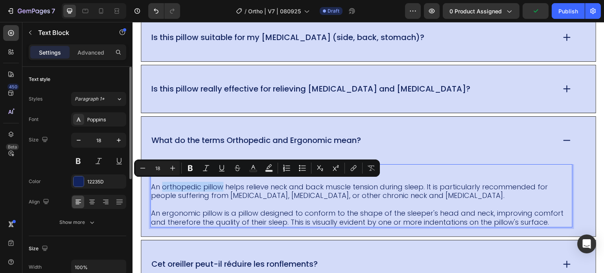
drag, startPoint x: 163, startPoint y: 183, endPoint x: 222, endPoint y: 185, distance: 58.6
click at [222, 185] on p "An orthopedic pillow helps relieve neck and back muscle tension during sleep. I…" at bounding box center [361, 192] width 420 height 18
click at [189, 170] on icon "Editor contextual toolbar" at bounding box center [190, 168] width 5 height 6
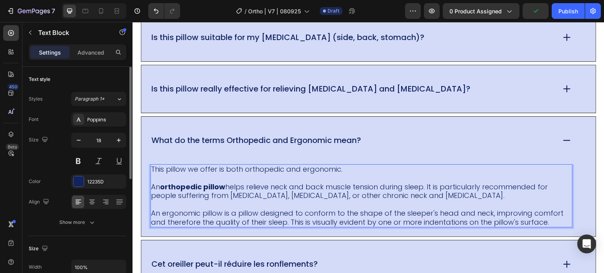
click at [179, 212] on p "An ergonomic pillow is a pillow designed to conform to the shape of the sleeper…" at bounding box center [361, 218] width 420 height 18
drag, startPoint x: 160, startPoint y: 211, endPoint x: 166, endPoint y: 211, distance: 5.5
click at [166, 211] on p "An ergonomic pillow is a pillow designed to conform to the shape of the sleeper…" at bounding box center [361, 218] width 420 height 18
click at [169, 211] on p "An ergonomic pillow is a pillow designed to conform to the shape of the sleeper…" at bounding box center [361, 218] width 420 height 18
drag, startPoint x: 163, startPoint y: 211, endPoint x: 222, endPoint y: 211, distance: 58.6
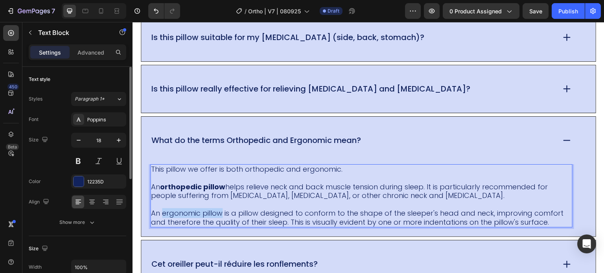
click at [222, 211] on p "An ergonomic pillow is a pillow designed to conform to the shape of the sleeper…" at bounding box center [361, 218] width 420 height 18
click at [242, 128] on div "What do the terms Orthopedic and Ergonomic mean?" at bounding box center [368, 141] width 454 height 48
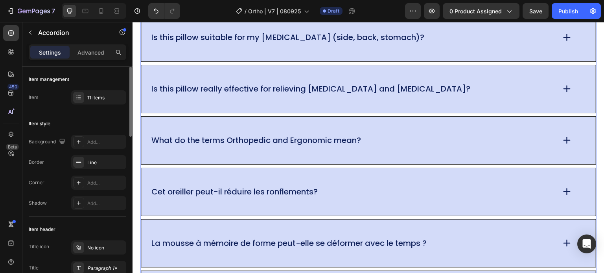
click at [203, 156] on div "What do the terms Orthopedic and Ergonomic mean?" at bounding box center [368, 141] width 454 height 48
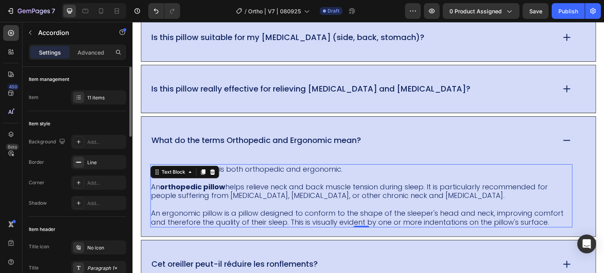
click at [171, 194] on p "An orthopedic pillow helps relieve neck and back muscle tension during sleep. I…" at bounding box center [361, 192] width 420 height 18
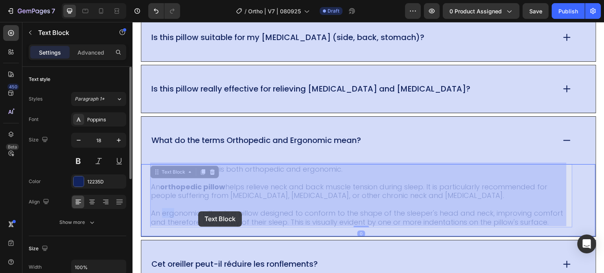
drag, startPoint x: 162, startPoint y: 211, endPoint x: 173, endPoint y: 209, distance: 11.2
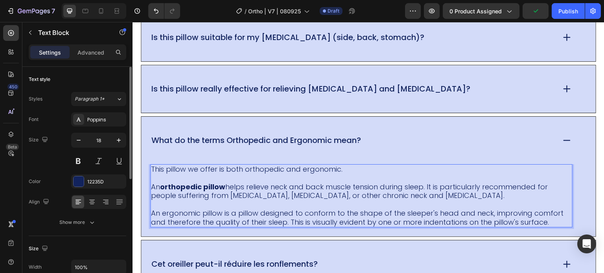
click at [164, 211] on p "An ergonomic pillow is a pillow designed to conform to the shape of the sleeper…" at bounding box center [361, 218] width 420 height 18
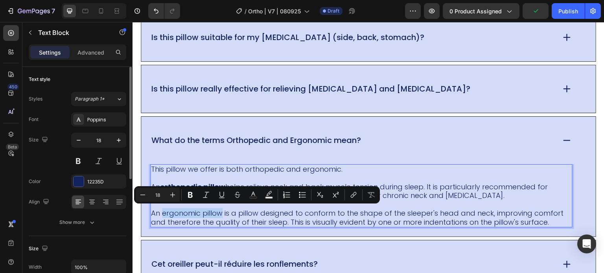
drag, startPoint x: 163, startPoint y: 212, endPoint x: 222, endPoint y: 213, distance: 59.0
click at [222, 213] on p "An ergonomic pillow is a pillow designed to conform to the shape of the sleeper…" at bounding box center [361, 218] width 420 height 18
click at [194, 195] on button "Bold" at bounding box center [190, 195] width 14 height 14
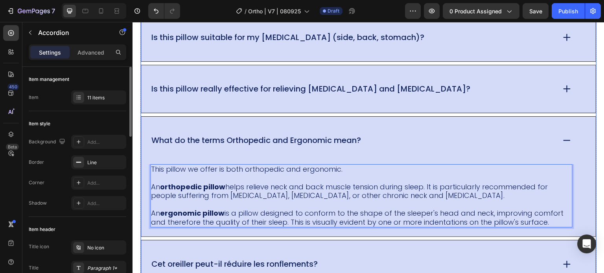
click at [279, 132] on div "What do the terms Orthopedic and Ergonomic mean?" at bounding box center [368, 141] width 454 height 48
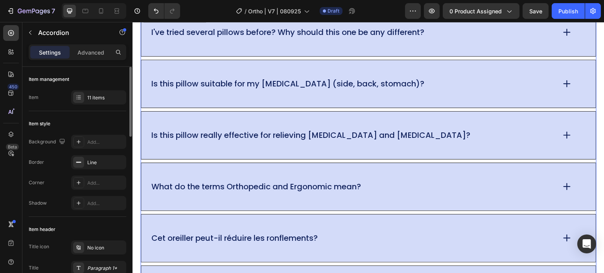
scroll to position [6095, 0]
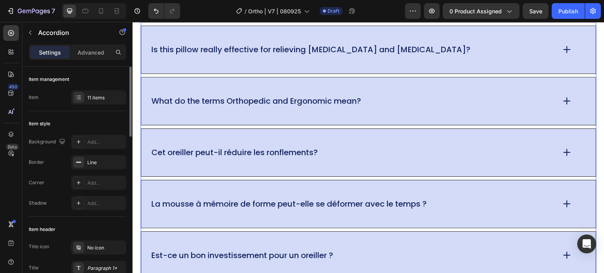
click at [239, 156] on div "Cet oreiller peut-il réduire les ronflements?" at bounding box center [234, 153] width 169 height 12
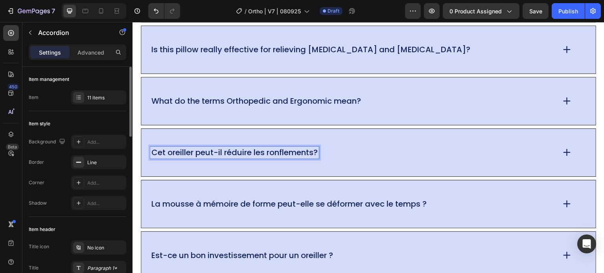
click at [240, 151] on p "Cet oreiller peut-il réduire les ronflements?" at bounding box center [234, 153] width 166 height 10
click at [318, 148] on p "Cet oreiller peut-il réduire les ronflements?" at bounding box center [234, 153] width 166 height 10
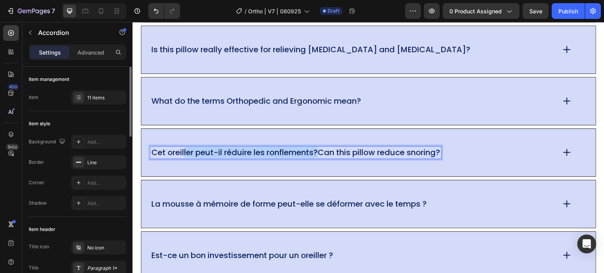
drag, startPoint x: 319, startPoint y: 149, endPoint x: 184, endPoint y: 151, distance: 135.6
click at [184, 151] on p "Cet oreiller peut-il réduire les ronflements?Can this pillow reduce snoring?" at bounding box center [295, 153] width 288 height 10
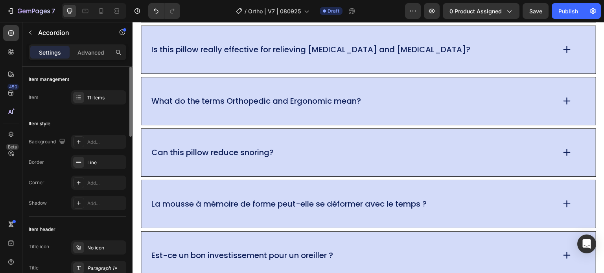
click at [492, 157] on div "Can this pillow reduce snoring?" at bounding box center [368, 153] width 454 height 48
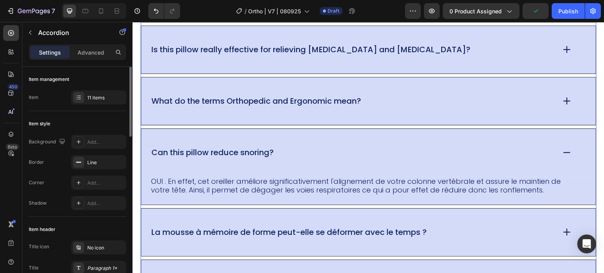
click at [316, 170] on div "Can this pillow reduce snoring?" at bounding box center [368, 153] width 454 height 48
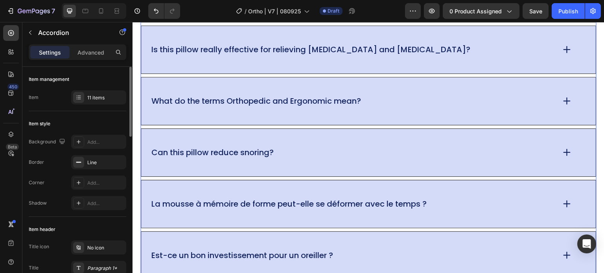
click at [316, 169] on div "Can this pillow reduce snoring?" at bounding box center [368, 153] width 454 height 48
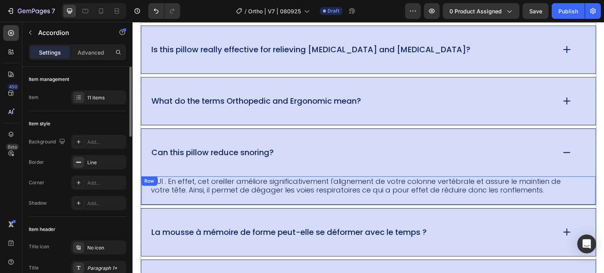
click at [538, 195] on div "OUI . En effet, cet oreiller améliore significativement l'alignement de votre c…" at bounding box center [368, 190] width 454 height 28
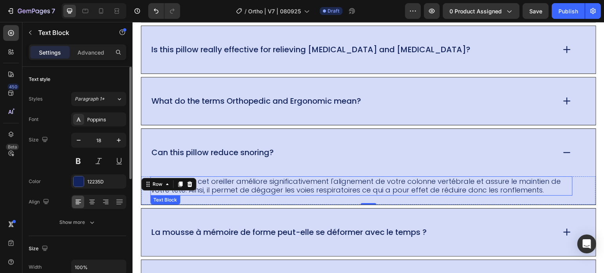
click at [540, 190] on p "OUI . En effet, cet oreiller améliore significativement l'alignement de votre c…" at bounding box center [361, 186] width 420 height 18
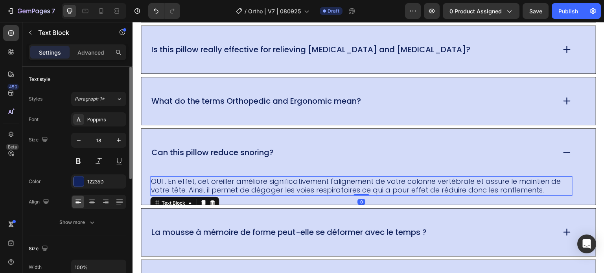
click at [544, 188] on p "OUI . En effet, cet oreiller améliore significativement l'alignement de votre c…" at bounding box center [361, 186] width 420 height 18
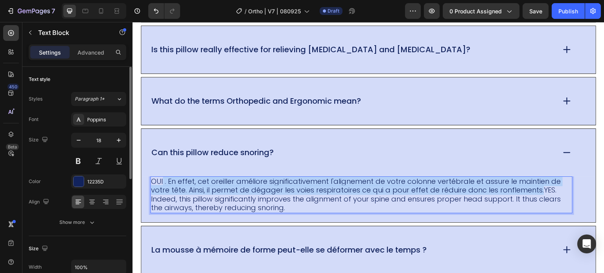
drag, startPoint x: 544, startPoint y: 188, endPoint x: 162, endPoint y: 182, distance: 382.0
click at [162, 182] on p "OUI . En effet, cet oreiller améliore significativement l'alignement de votre c…" at bounding box center [361, 194] width 420 height 35
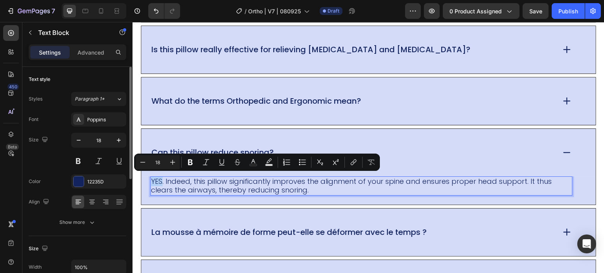
drag, startPoint x: 162, startPoint y: 180, endPoint x: 150, endPoint y: 180, distance: 11.8
click at [150, 180] on div "YES. Indeed, this pillow significantly improves the alignment of your spine and…" at bounding box center [361, 185] width 422 height 19
click at [188, 163] on icon "Editor contextual toolbar" at bounding box center [190, 163] width 5 height 6
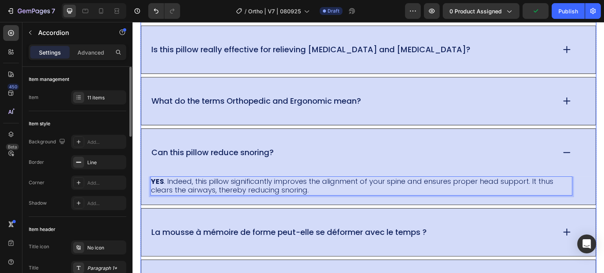
click at [236, 228] on p "La mousse à mémoire de forme peut-elle se déformer avec le temps ?" at bounding box center [288, 233] width 275 height 10
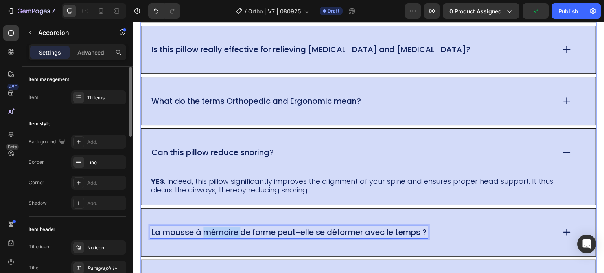
click at [235, 231] on p "La mousse à mémoire de forme peut-elle se déformer avec le temps ?" at bounding box center [288, 233] width 275 height 10
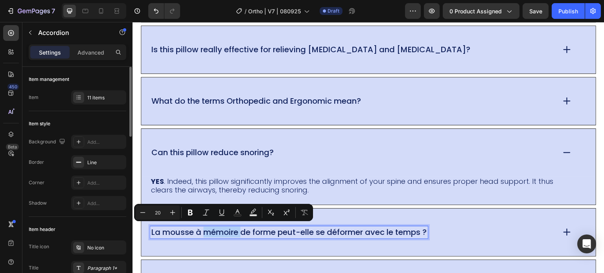
click at [243, 231] on p "La mousse à mémoire de forme peut-elle se déformer avec le temps ?" at bounding box center [288, 233] width 275 height 10
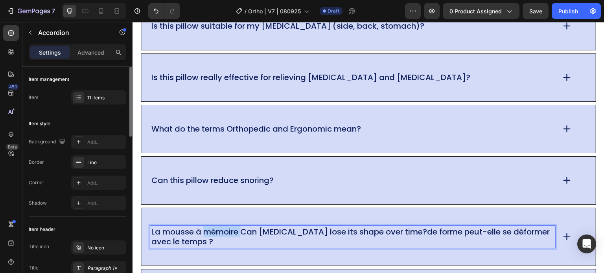
scroll to position [6067, 0]
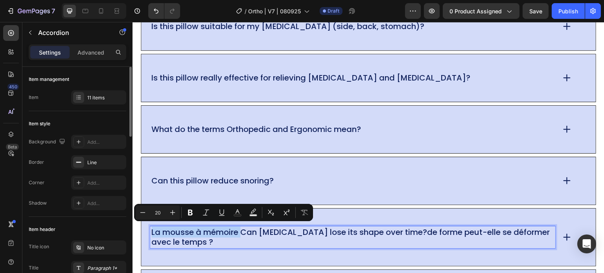
drag, startPoint x: 241, startPoint y: 231, endPoint x: 151, endPoint y: 231, distance: 90.4
click at [149, 232] on div "La mousse à mémoire Can memory foam lose its shape over time?de forme peut-elle…" at bounding box center [368, 237] width 454 height 57
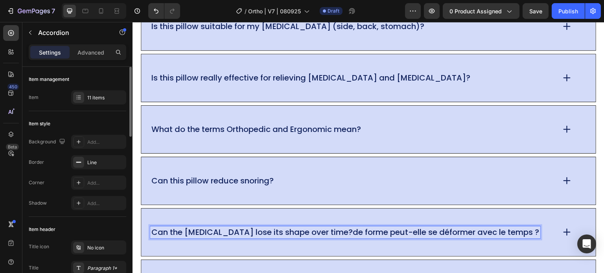
click at [342, 230] on p "Can the memory foam lose its shape over time?de forme peut-elle se déformer ave…" at bounding box center [344, 233] width 387 height 10
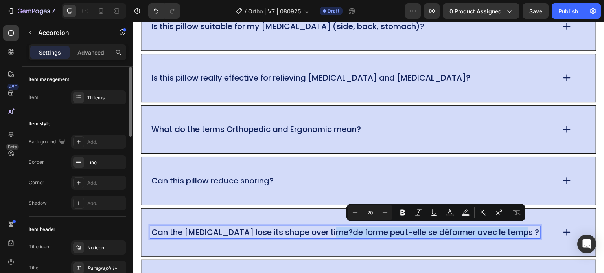
drag, startPoint x: 342, startPoint y: 230, endPoint x: 529, endPoint y: 231, distance: 187.1
click at [529, 231] on p "Can the memory foam lose its shape over time?de forme peut-elle se déformer ave…" at bounding box center [344, 233] width 387 height 10
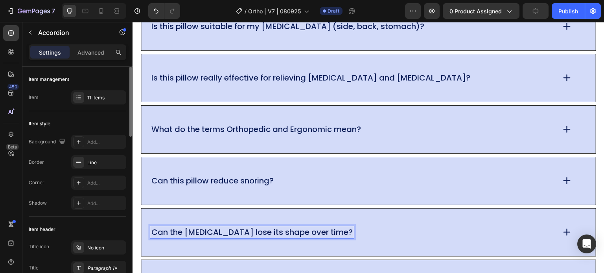
scroll to position [6185, 0]
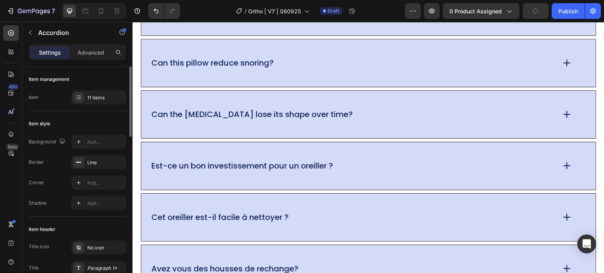
click at [471, 160] on div "Est-ce un bon investissement pour un oreiller ?" at bounding box center [352, 166] width 405 height 12
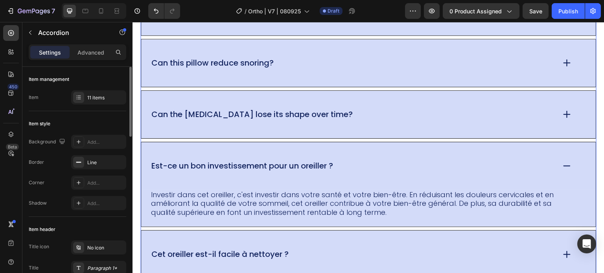
click at [479, 123] on div "Can the memory foam lose its shape over time?" at bounding box center [368, 115] width 454 height 48
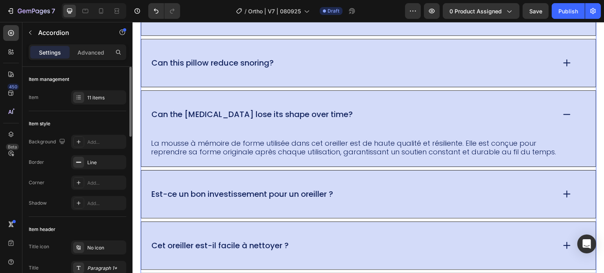
click at [293, 126] on div "Can the memory foam lose its shape over time?" at bounding box center [368, 115] width 454 height 48
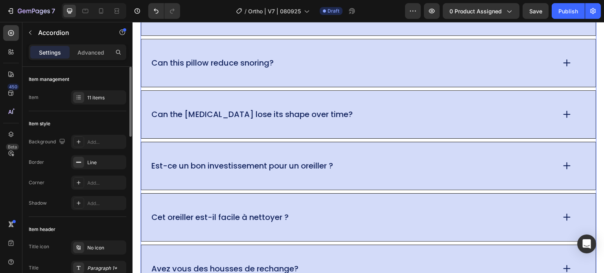
click at [258, 130] on div "Can the memory foam lose its shape over time?" at bounding box center [368, 115] width 454 height 48
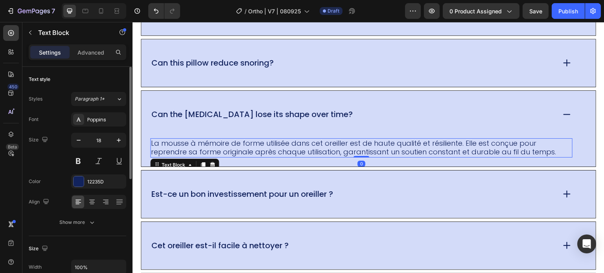
click at [481, 154] on p "La mousse à mémoire de forme utilisée dans cet oreiller est de haute qualité et…" at bounding box center [361, 148] width 420 height 18
click at [551, 154] on p "La mousse à mémoire de forme utilisée dans cet oreiller est de haute qualité et…" at bounding box center [361, 148] width 420 height 18
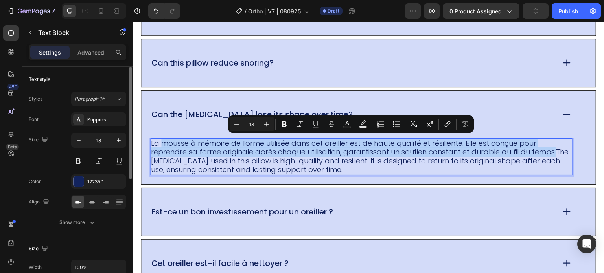
drag, startPoint x: 551, startPoint y: 152, endPoint x: 162, endPoint y: 141, distance: 388.8
click at [162, 141] on p "La mousse à mémoire de forme utilisée dans cet oreiller est de haute qualité et…" at bounding box center [361, 156] width 420 height 35
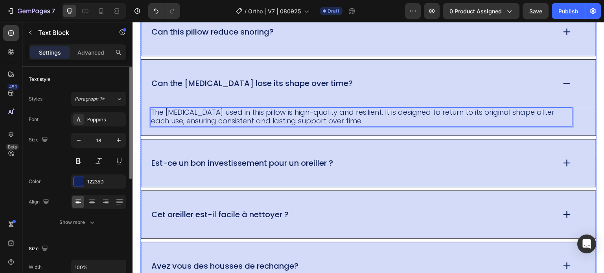
scroll to position [6224, 0]
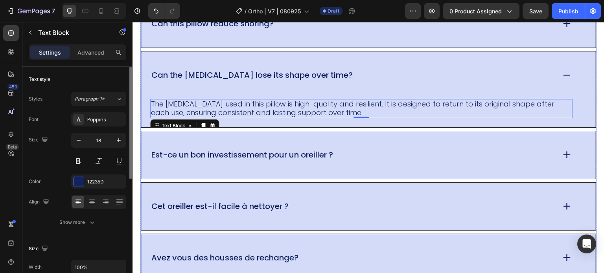
click at [227, 141] on div "Est-ce un bon investissement pour un oreiller ?" at bounding box center [368, 155] width 454 height 48
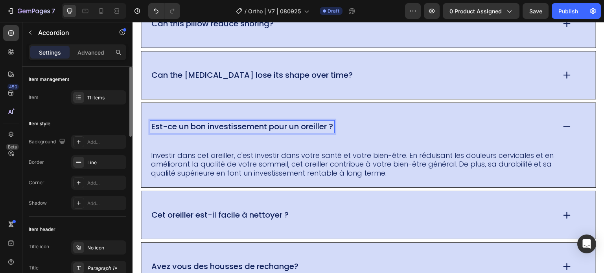
click at [333, 125] on p "Est-ce un bon investissement pour un oreiller ?" at bounding box center [242, 127] width 182 height 10
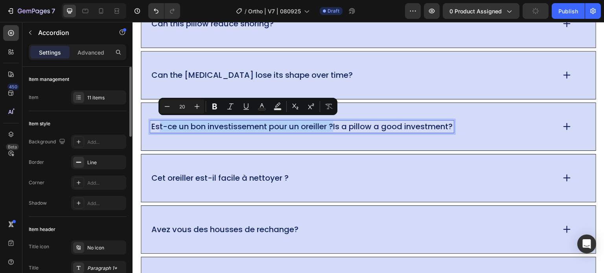
drag, startPoint x: 335, startPoint y: 125, endPoint x: 159, endPoint y: 125, distance: 175.7
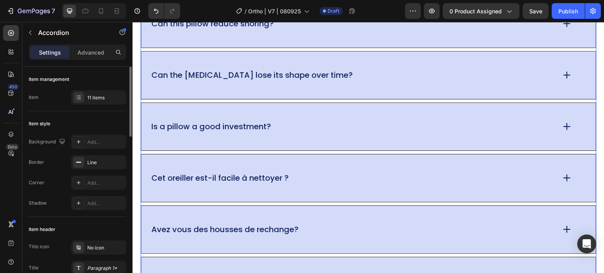
click at [522, 132] on div "Is a pillow a good investment?" at bounding box center [368, 127] width 454 height 48
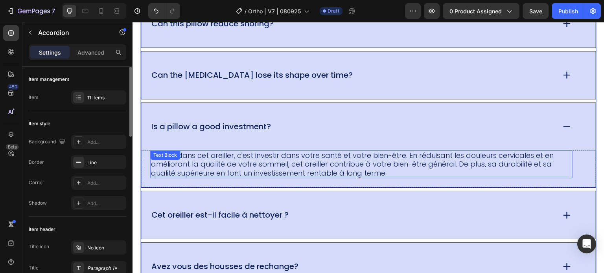
click at [270, 159] on p "Investir dans cet oreiller, c'est investir dans votre santé et votre bien-être.…" at bounding box center [361, 164] width 420 height 27
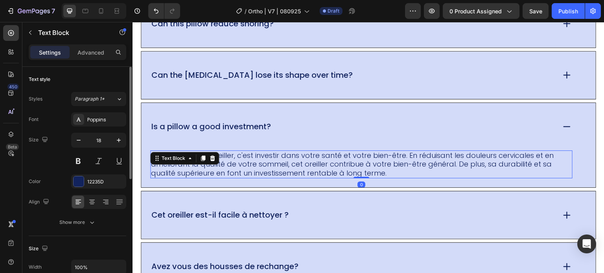
click at [388, 168] on p "Investir dans cet oreiller, c'est investir dans votre santé et votre bien-être.…" at bounding box center [361, 164] width 420 height 27
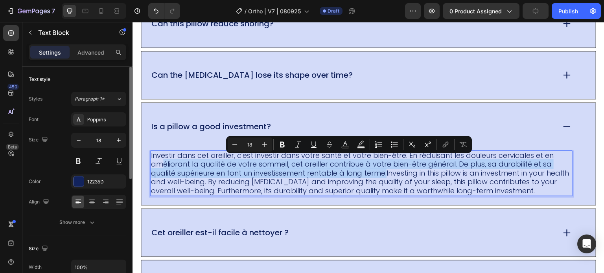
drag, startPoint x: 386, startPoint y: 171, endPoint x: 160, endPoint y: 162, distance: 226.2
click at [160, 162] on p "Investir dans cet oreiller, c'est investir dans votre santé et votre bien-être.…" at bounding box center [361, 173] width 420 height 44
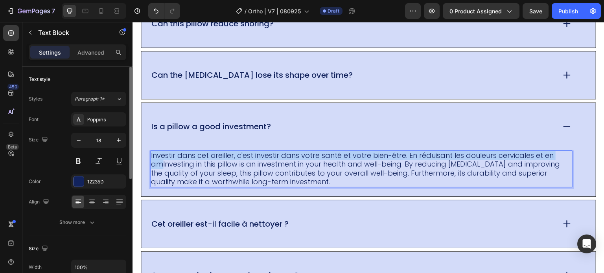
drag, startPoint x: 159, startPoint y: 163, endPoint x: 151, endPoint y: 153, distance: 12.5
click at [151, 153] on p "Investir dans cet oreiller, c'est investir dans votre santé et votre bien-être.…" at bounding box center [361, 168] width 420 height 35
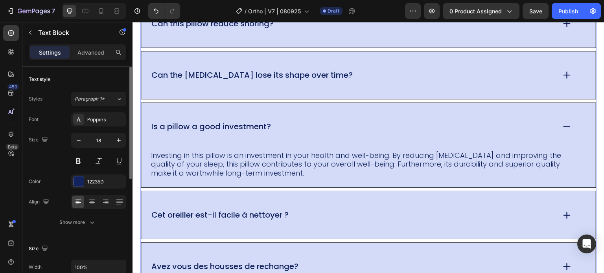
click at [302, 116] on div "Is a pillow a good investment?" at bounding box center [368, 127] width 454 height 48
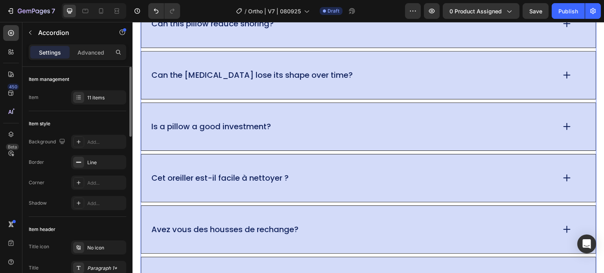
click at [305, 127] on div "Is a pillow a good investment?" at bounding box center [352, 127] width 405 height 12
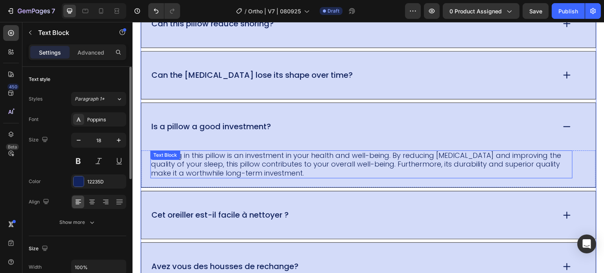
click at [249, 158] on p "Investing in this pillow is an investment in your health and well-being. By red…" at bounding box center [361, 164] width 420 height 27
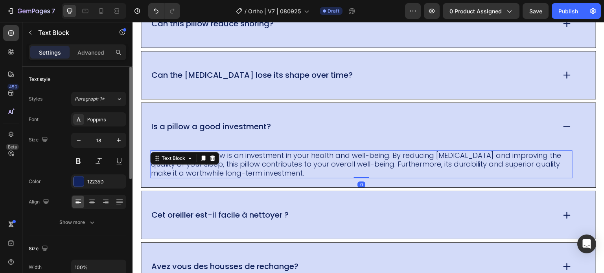
click at [246, 157] on p "Investing in this pillow is an investment in your health and well-being. By red…" at bounding box center [361, 164] width 420 height 27
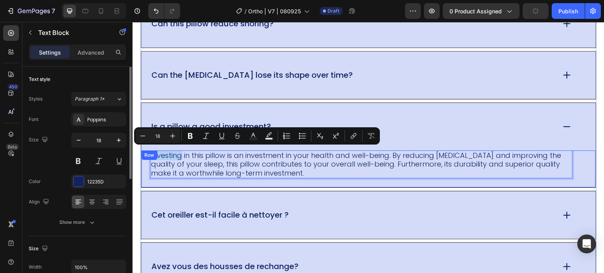
drag, startPoint x: 182, startPoint y: 155, endPoint x: 145, endPoint y: 153, distance: 37.0
click at [145, 153] on div "Investing in this pillow is an investment in your health and well-being. By red…" at bounding box center [368, 169] width 454 height 37
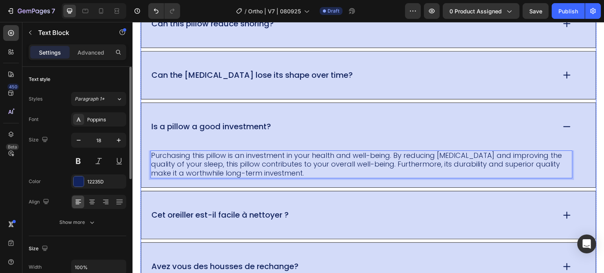
click at [163, 122] on p "Is a pillow a good investment?" at bounding box center [210, 127] width 119 height 10
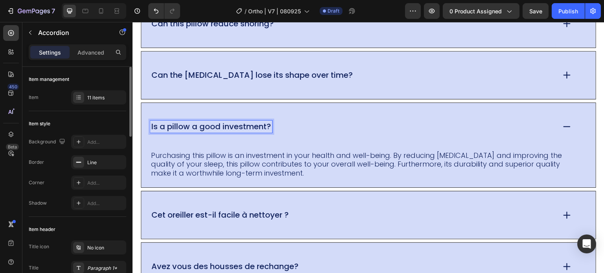
click at [164, 124] on p "Is a pillow a good investment?" at bounding box center [210, 127] width 119 height 10
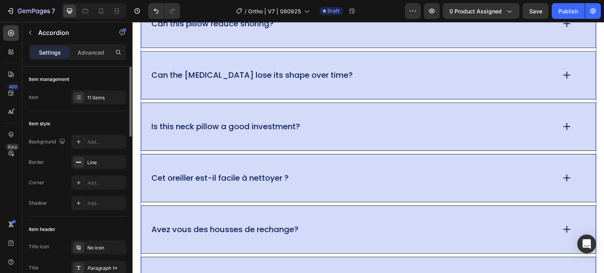
click at [235, 173] on p "Cet oreiller est-il facile à nettoyer ?" at bounding box center [219, 178] width 137 height 10
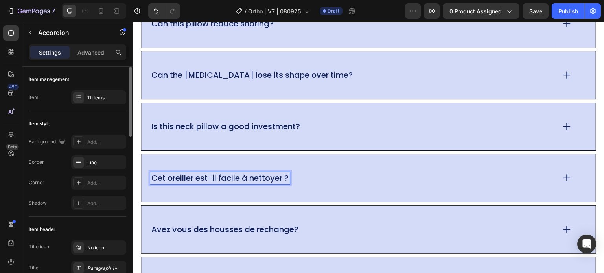
click at [287, 175] on p "Cet oreiller est-il facile à nettoyer ?" at bounding box center [219, 178] width 137 height 10
click at [288, 176] on p "Cet oreiller est-il facile à nettoyer ?" at bounding box center [219, 178] width 137 height 10
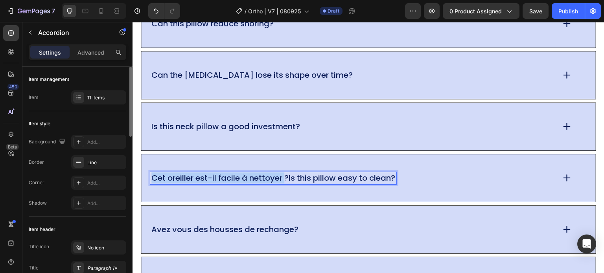
drag, startPoint x: 287, startPoint y: 176, endPoint x: 153, endPoint y: 172, distance: 134.1
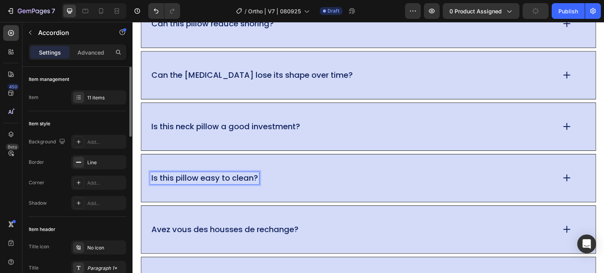
drag, startPoint x: 510, startPoint y: 189, endPoint x: 461, endPoint y: 193, distance: 48.6
click at [510, 189] on div "Is this pillow easy to clean?" at bounding box center [368, 178] width 454 height 48
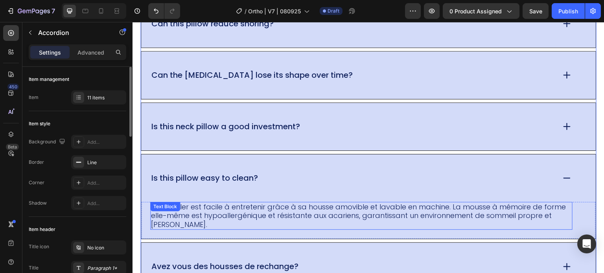
click at [224, 216] on p "Cet oreiller est facile à entretenir grâce à sa housse amovible et lavable en m…" at bounding box center [361, 216] width 420 height 27
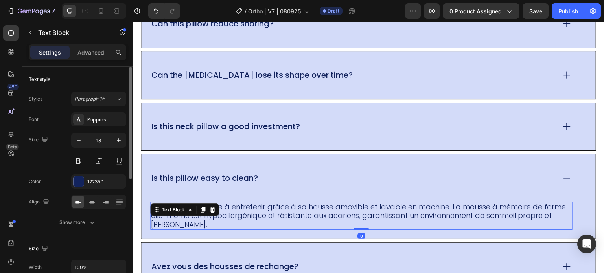
click at [187, 222] on p "Cet oreiller est facile à entretenir grâce à sa housse amovible et lavable en m…" at bounding box center [361, 216] width 420 height 27
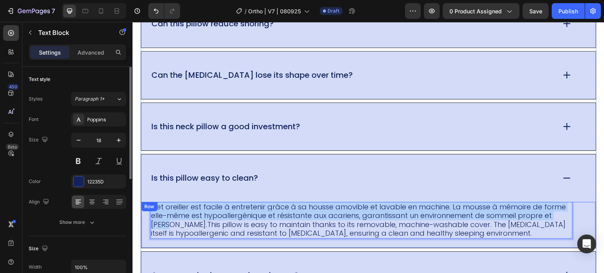
drag, startPoint x: 179, startPoint y: 225, endPoint x: 149, endPoint y: 208, distance: 34.3
click at [149, 208] on div "Cet oreiller est facile à entretenir grâce à sa housse amovible et lavable en m…" at bounding box center [368, 225] width 454 height 46
